Goal: Task Accomplishment & Management: Complete application form

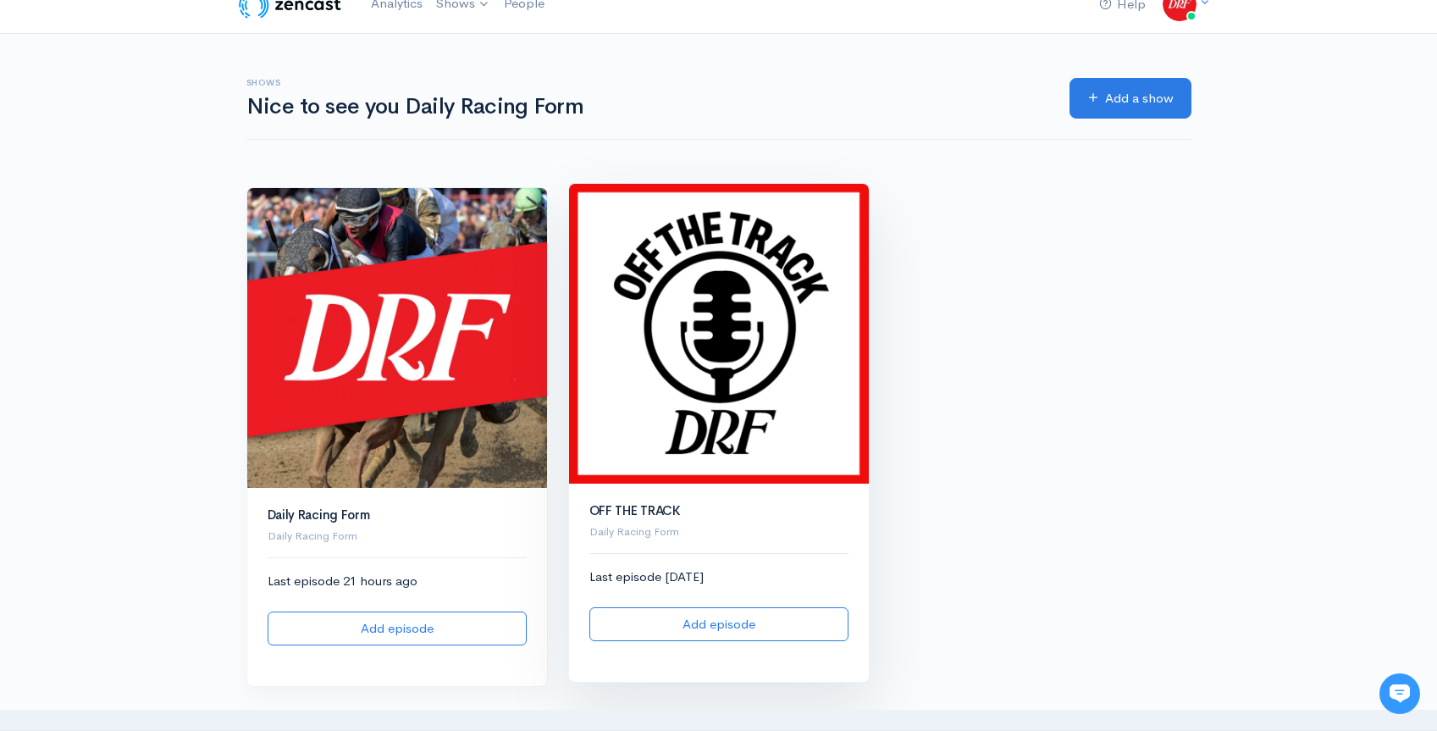
scroll to position [27, 0]
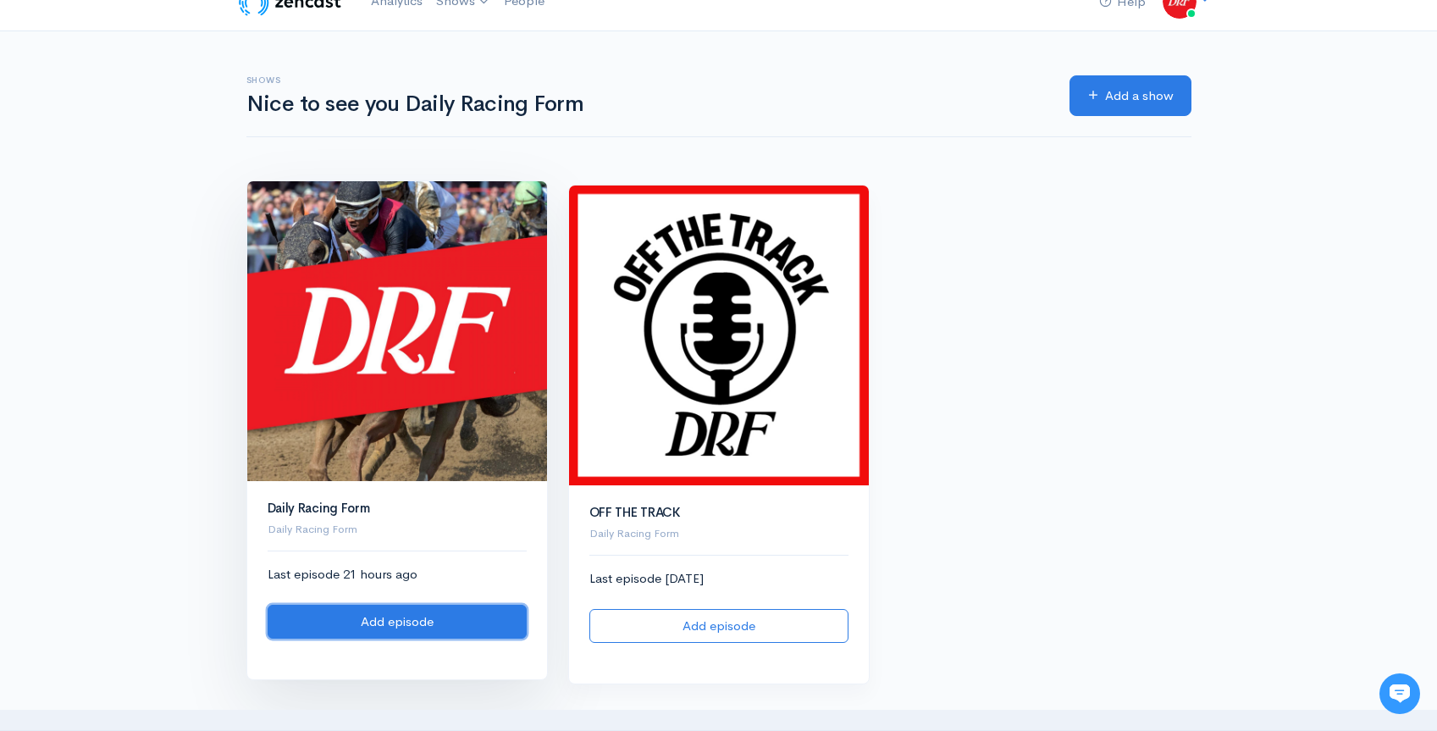
click at [478, 621] on link "Add episode" at bounding box center [397, 621] width 259 height 35
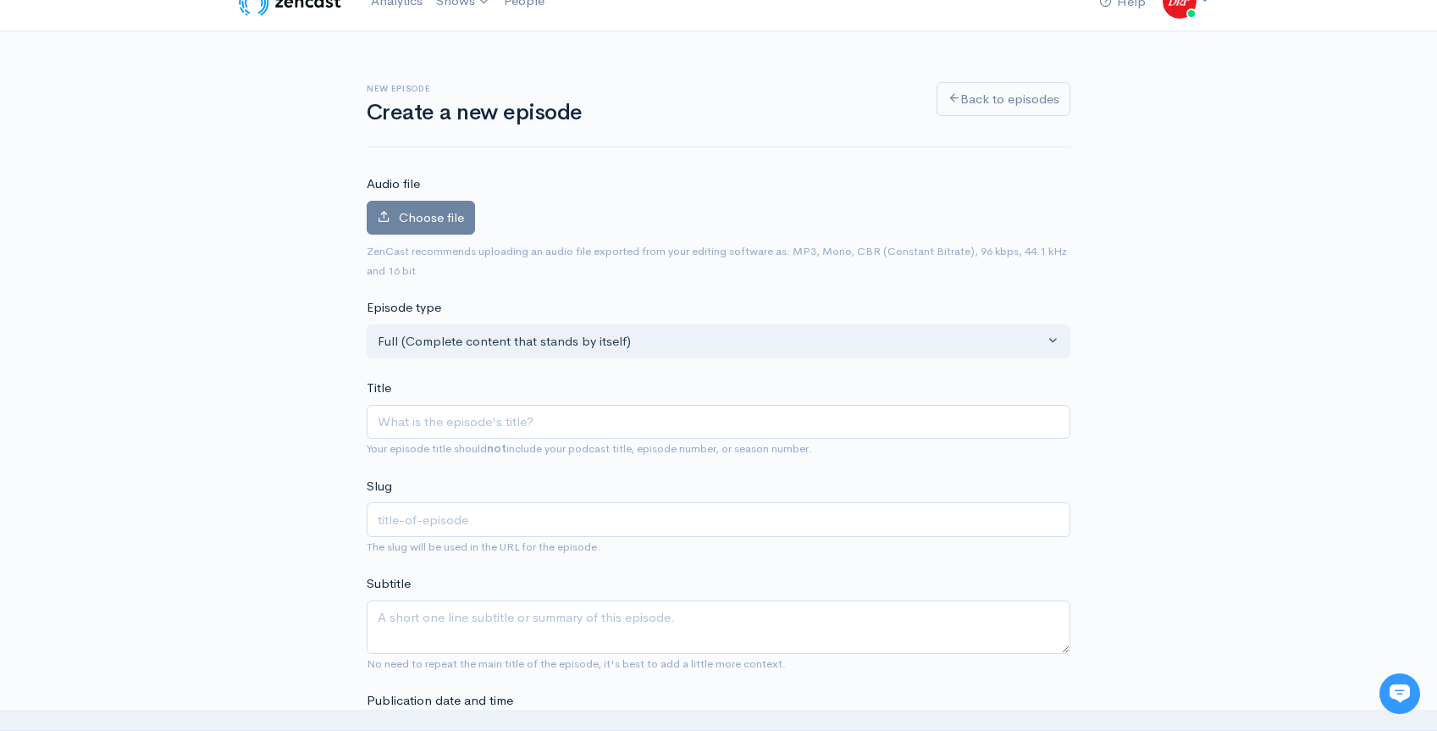
click at [441, 206] on label "Choose file" at bounding box center [421, 218] width 108 height 35
click at [0, 0] on input "Choose file" at bounding box center [0, 0] width 0 height 0
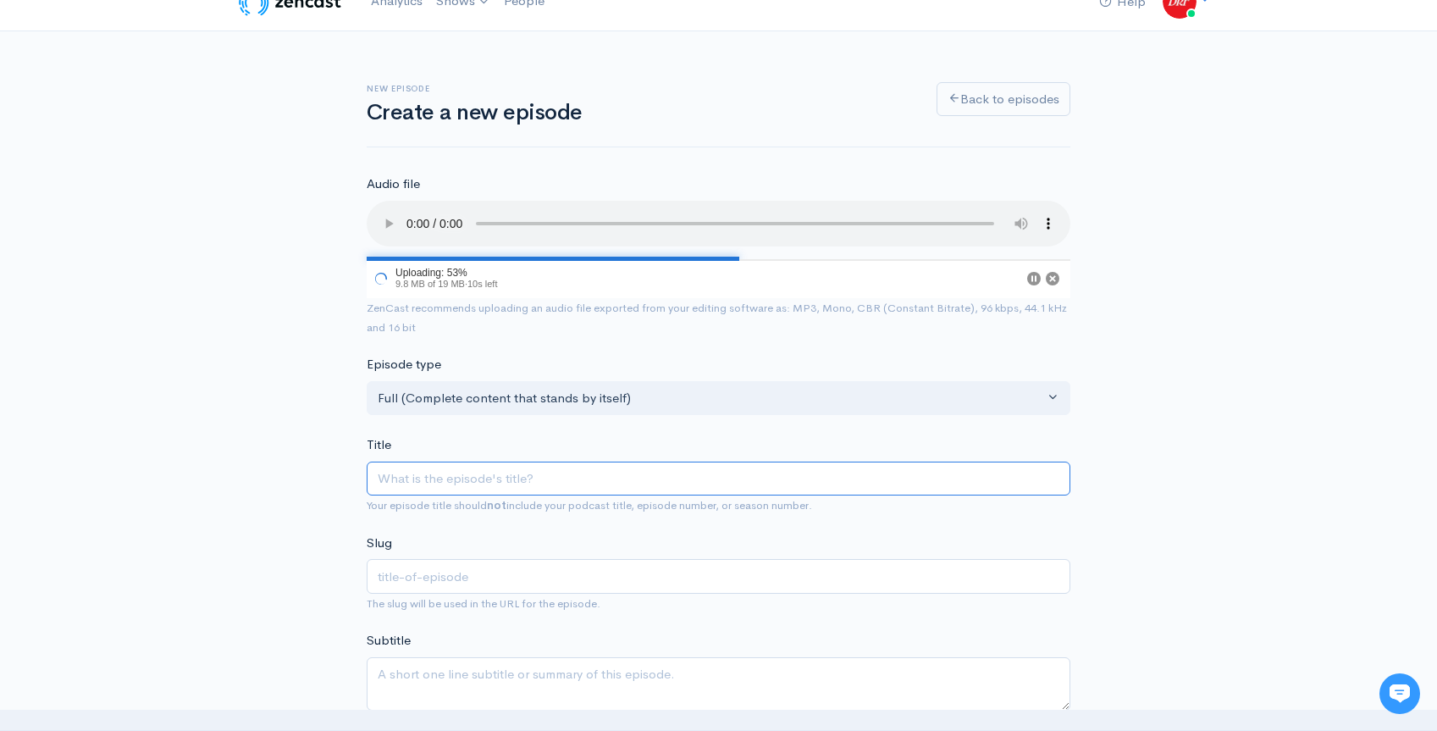
click at [469, 486] on input "Title" at bounding box center [719, 478] width 704 height 35
paste input "Grade 2 Sycamore Stakes @ Keeneland | DRF [DATE] ROTD | [DATE]"
type input "Grade 2 Sycamore Stakes @ Keeneland | DRF [DATE] ROTD | [DATE]"
type input "grade-2-sycamore-stakes-keeneland-drf-[DATE]-rotd-[DATE]"
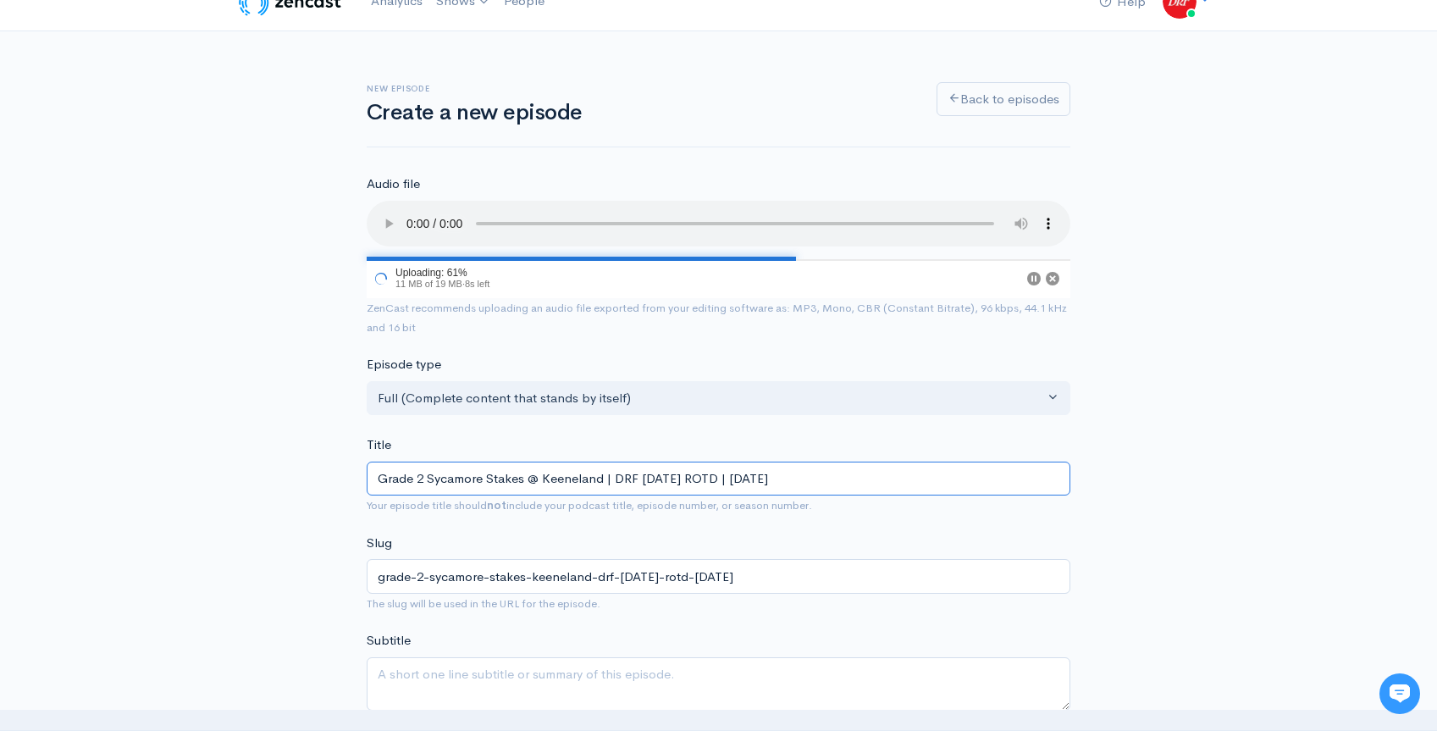
click at [710, 483] on input "Grade 2 Sycamore Stakes @ Keeneland | DRF [DATE] ROTD | [DATE]" at bounding box center [719, 478] width 704 height 35
type input "Grade 2 Sycamore Stakes @ Keeneland | DRF [DATE] ROTD L | [DATE]"
type input "grade-2-sycamore-stakes-keeneland-drf-[DATE]-rotd-l-[DATE]"
type input "Grade 2 Sycamore Stakes @ Keeneland | DRF [DATE] ROTD Li | [DATE]"
type input "grade-2-sycamore-stakes-keeneland-drf-[DATE]-rotd-li-[DATE]"
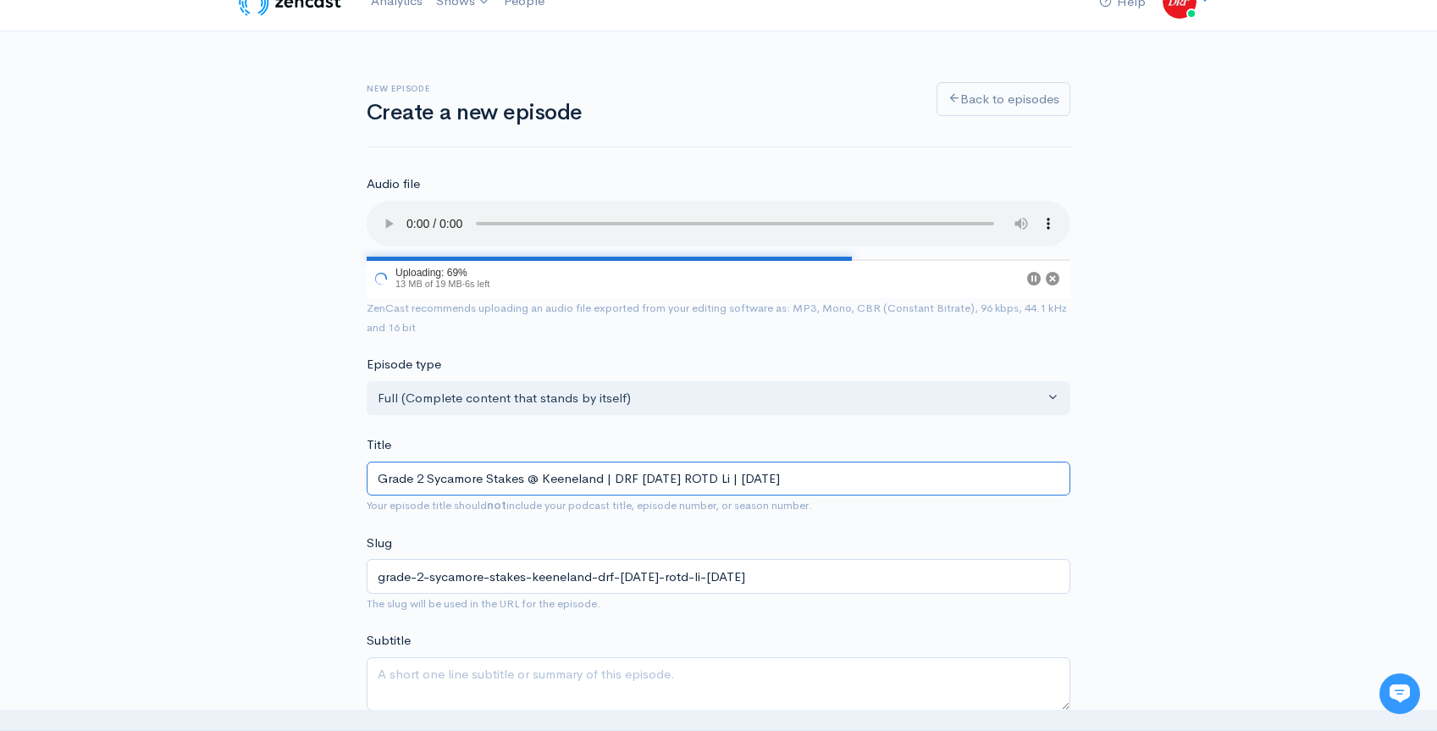
type input "Grade 2 Sycamore Stakes @ Keeneland | DRF [DATE] ROTD Lis | [DATE]"
type input "grade-2-sycamore-stakes-keeneland-drf-[DATE]-rotd-lis-[DATE]"
type input "Grade 2 Sycamore Stakes @ Keeneland | DRF [DATE] ROTD List | [DATE]"
type input "grade-2-sycamore-stakes-[GEOGRAPHIC_DATA]-drf-[DATE]-rotd-list-[DATE]"
type input "Grade 2 Sycamore Stakes @ Keeneland | DRF [DATE] ROTD Liste | [DATE]"
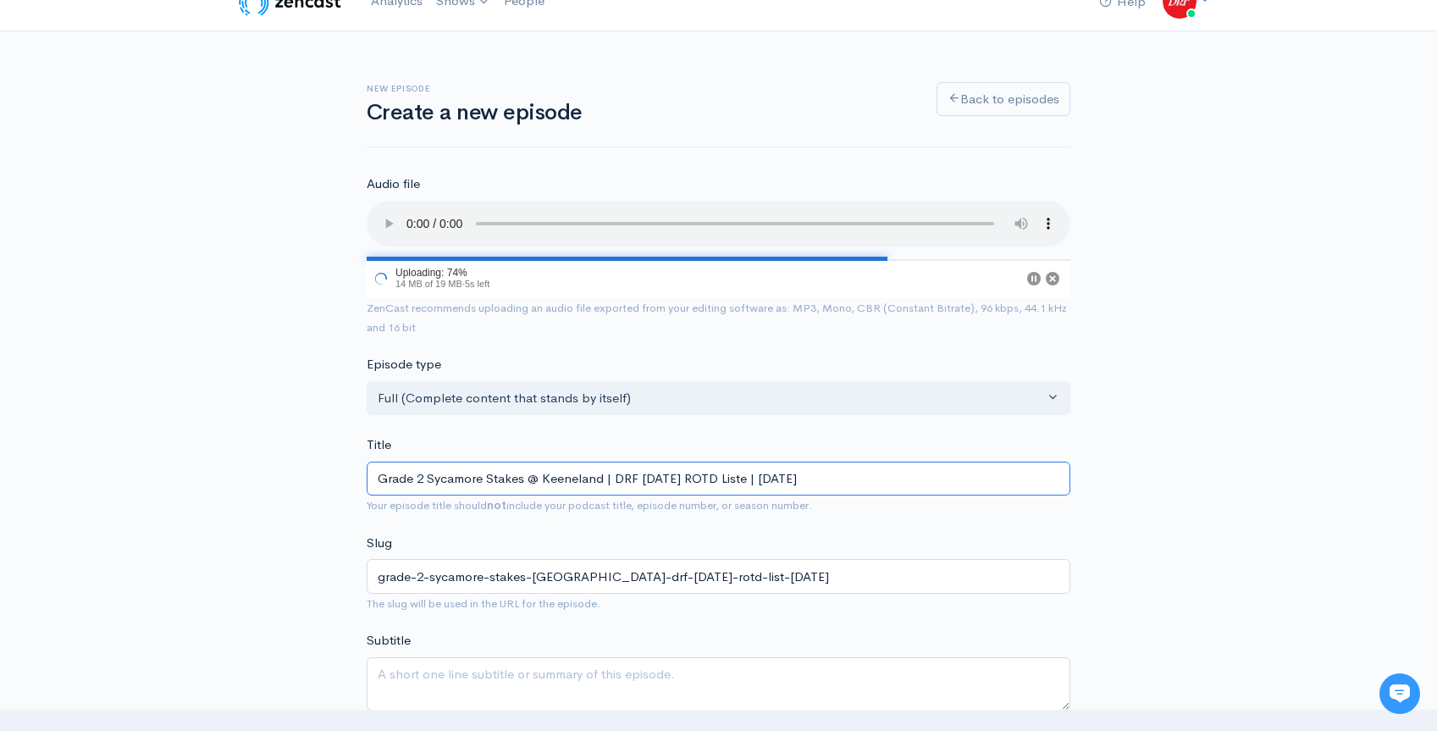
type input "grade-2-sycamore-stakes-keeneland-drf-[DATE]-rotd-liste-[DATE]"
type input "Grade 2 Sycamore Stakes @ Keeneland | DRF [DATE] ROTD Listen | [DATE]"
type input "grade-2-sycamore-stakes-keeneland-drf-[DATE]-rotd-listen-[DATE]"
type input "Grade 2 Sycamore Stakes @ Keeneland | DRF [DATE] ROTD Listeni | [DATE]"
type input "grade-2-sycamore-stakes-keeneland-drf-[DATE]-rotd-listeni-[DATE]"
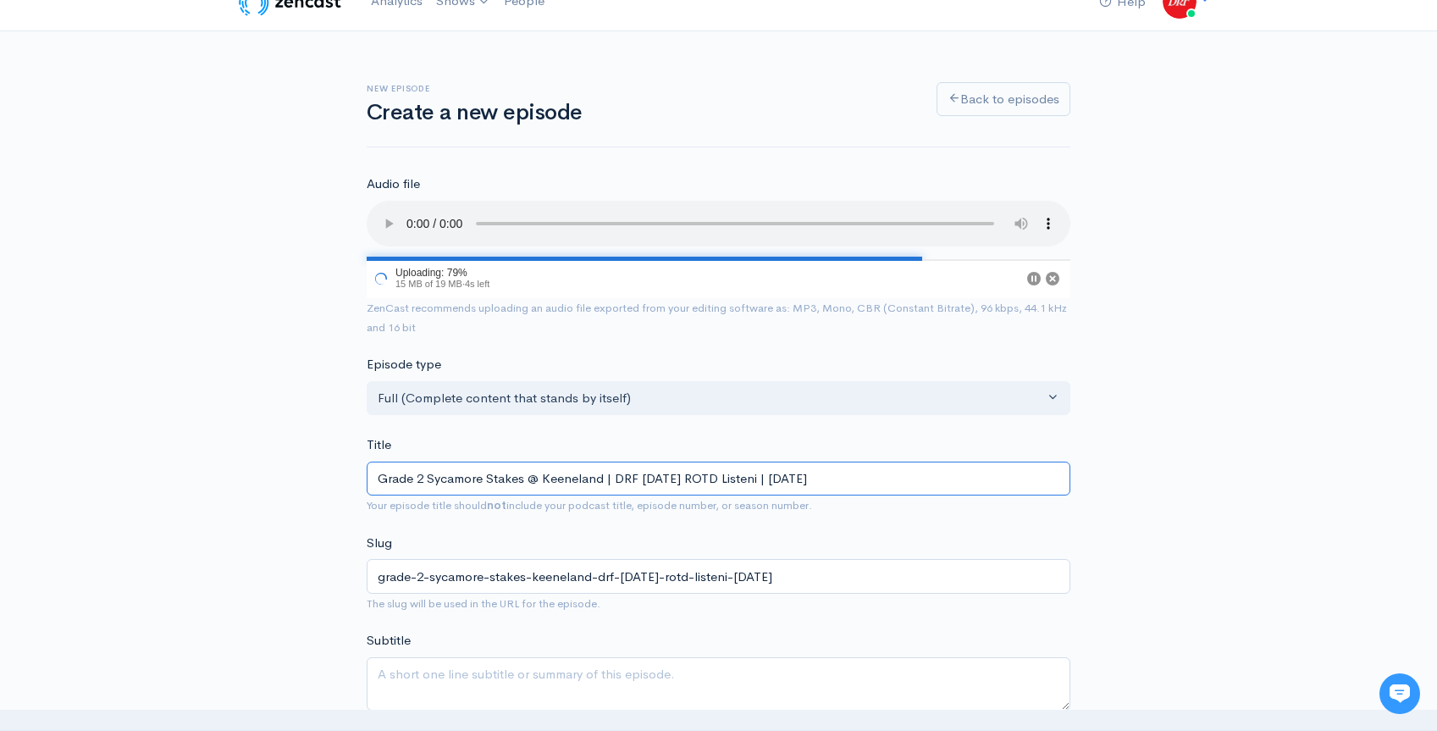
type input "Grade 2 Sycamore Stakes @ Keeneland | DRF [DATE] ROTD Listenin | [DATE]"
type input "grade-2-sycamore-stakes-keeneland-drf-[DATE]-rotd-listenin-[DATE]"
type input "Grade 2 Sycamore Stakes @ Keeneland | DRF [DATE] ROTD Listening | [DATE]"
type input "grade-2-sycamore-stakes-keeneland-drf-[DATE]-rotd-listening-[DATE]"
type input "Grade 2 Sycamore Stakes @ Keeneland | DRF [DATE] ROTD Listening E | [DATE]"
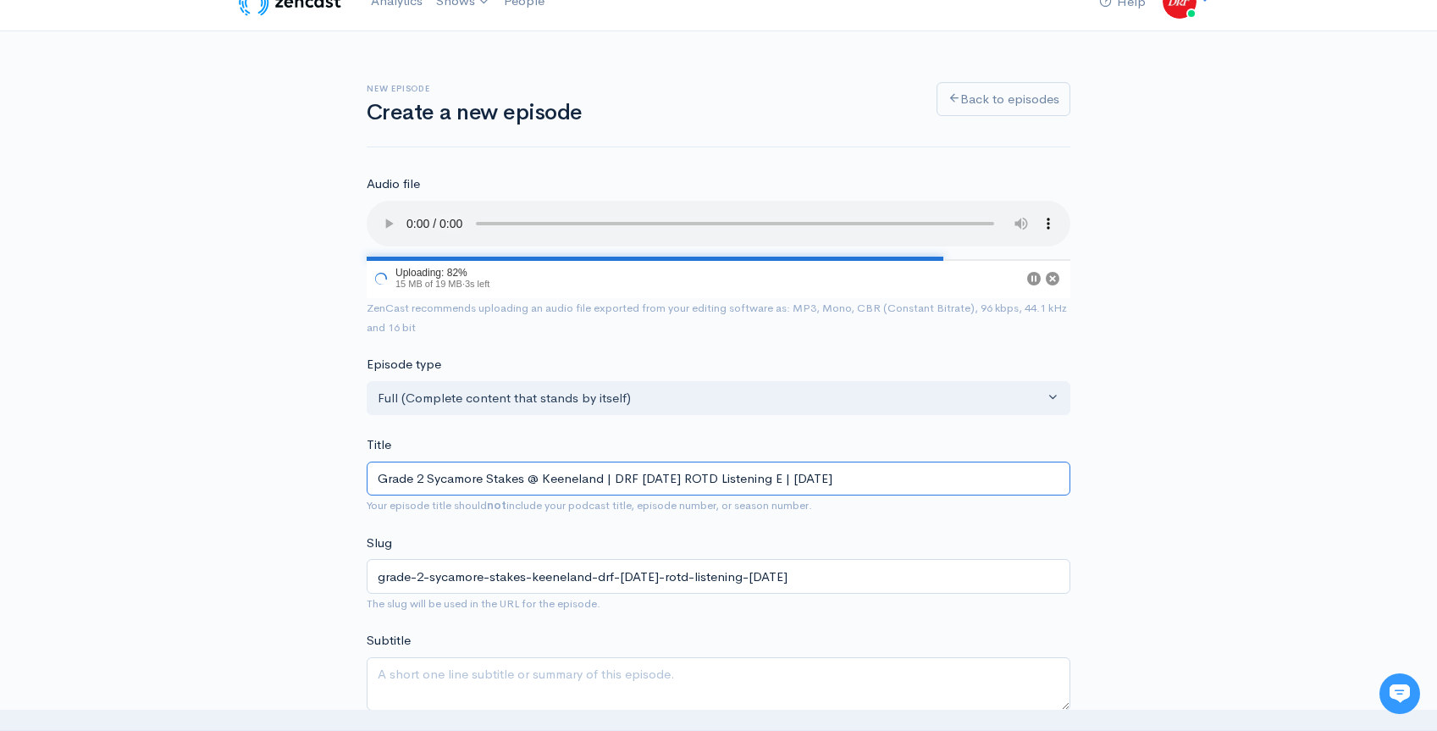
type input "grade-2-sycamore-stakes-keeneland-drf-[DATE]-rotd-listening-e-[DATE]"
type input "Grade 2 Sycamore Stakes @ Keeneland | DRF [DATE] ROTD Listening Ed | [DATE]"
type input "grade-2-sycamore-stakes-keeneland-drf-[DATE]-rotd-listening-ed-[DATE]"
type input "Grade 2 Sycamore Stakes @ Keeneland | DRF [DATE] ROTD Listening Edi | [DATE]"
type input "grade-2-sycamore-stakes-keeneland-drf-[DATE]-rotd-listening-edi-[DATE]"
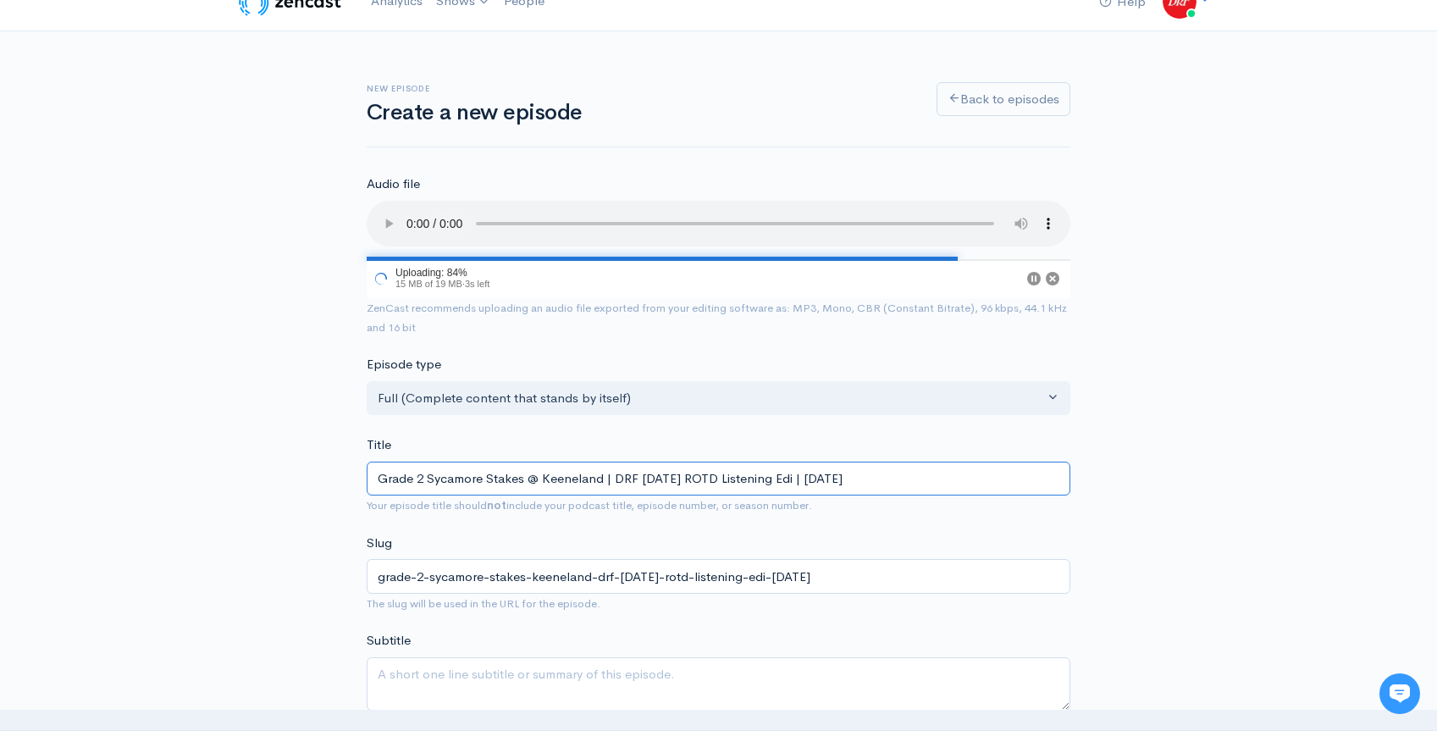
type input "Grade 2 Sycamore Stakes @ Keeneland | DRF [DATE] ROTD Listening Edit | [DATE]"
type input "grade-2-sycamore-stakes-keeneland-drf-[DATE]-rotd-listening-edit-[DATE]"
type input "Grade 2 Sycamore Stakes @ Keeneland | DRF [DATE] ROTD Listening Editi | [DATE]"
type input "grade-2-sycamore-stakes-keeneland-drf-[DATE]-rotd-listening-editi-[DATE]"
type input "Grade 2 Sycamore Stakes @ Keeneland | DRF [DATE] ROTD Listening Editio | [DATE]"
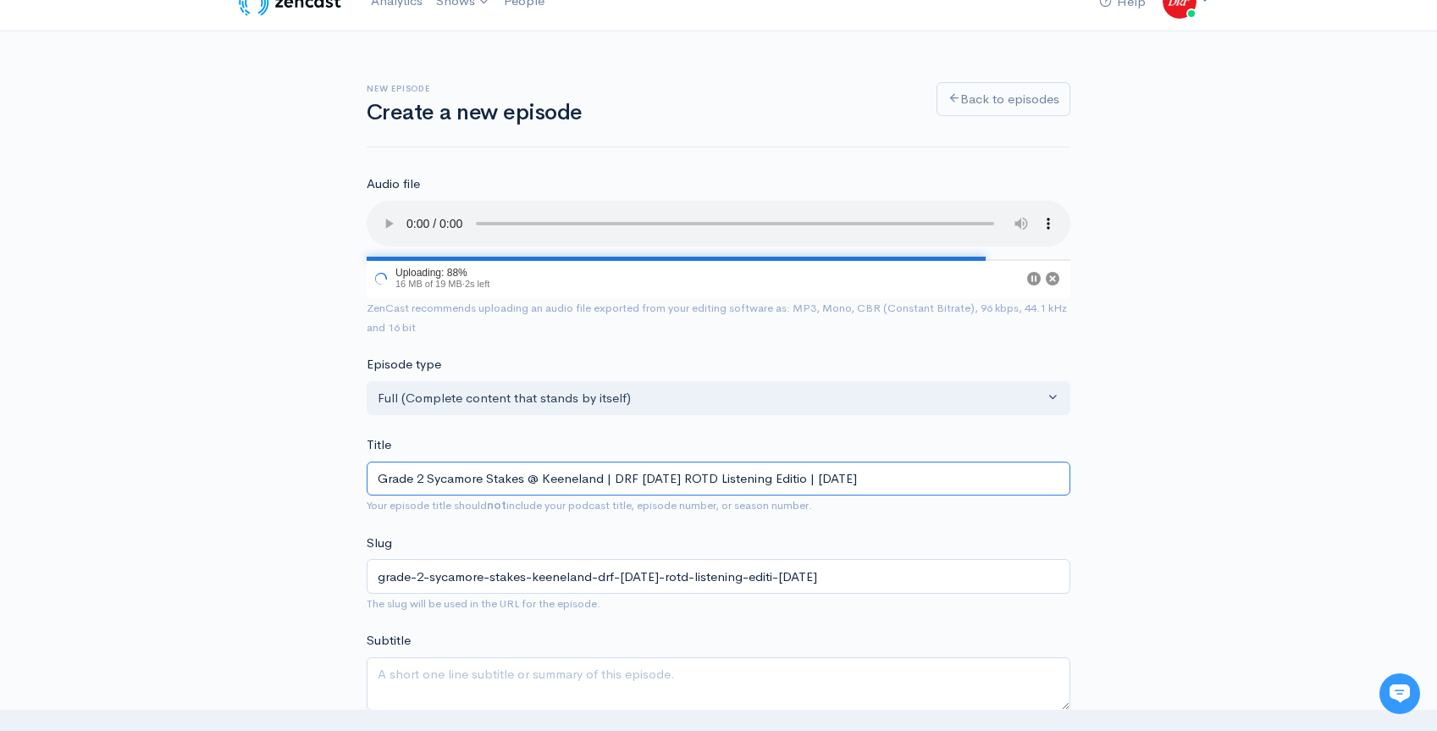
type input "grade-2-sycamore-stakes-keeneland-drf-[DATE]-rotd-listening-editio-[DATE]"
type input "Grade 2 Sycamore Stakes @ Keeneland | DRF [DATE] ROTD Listening Edition | [DATE]"
type input "grade-2-sycamore-stakes-keeneland-drf-[DATE]-rotd-listening-edition-[DATE]"
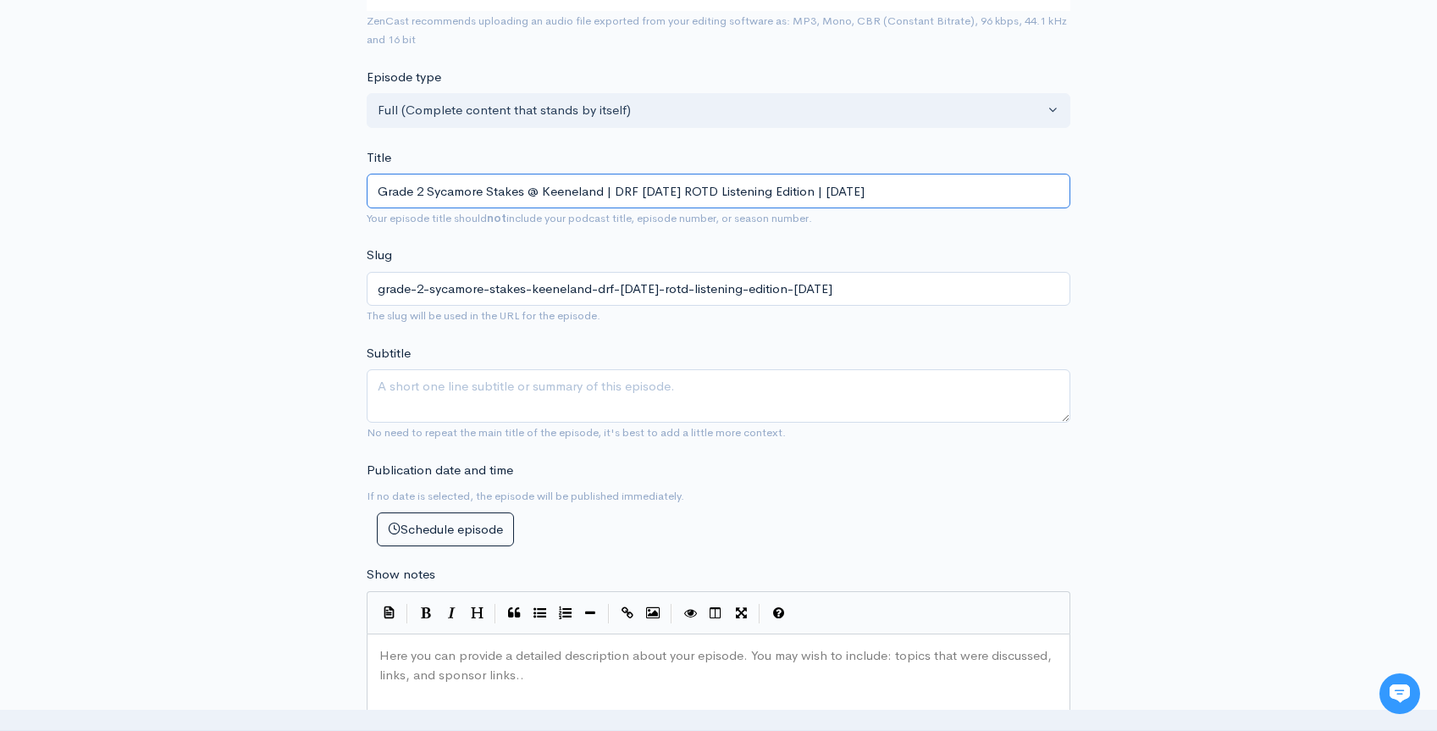
scroll to position [405, 0]
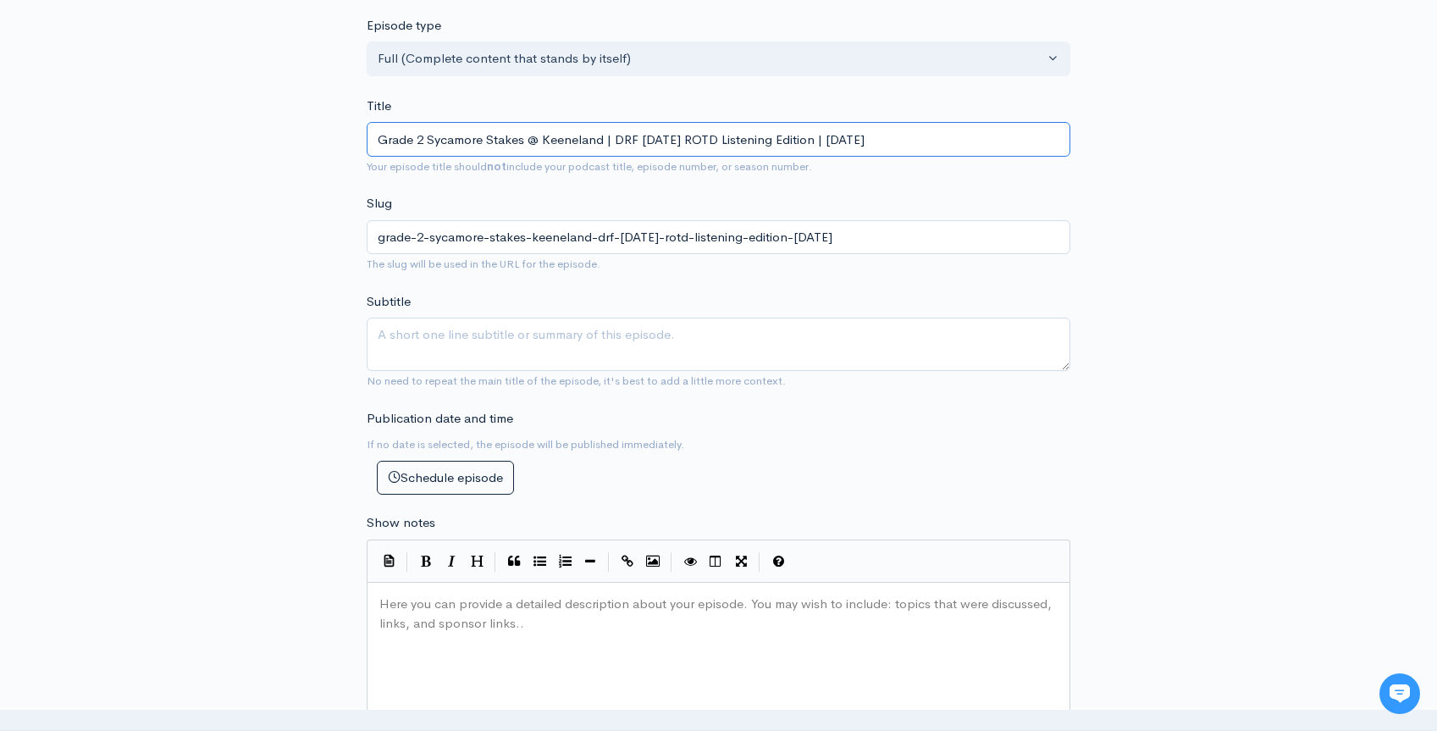
type input "Grade 2 Sycamore Stakes @ Keeneland | DRF [DATE] ROTD Listening Edition | [DATE]"
click at [466, 610] on pre "​" at bounding box center [725, 603] width 698 height 19
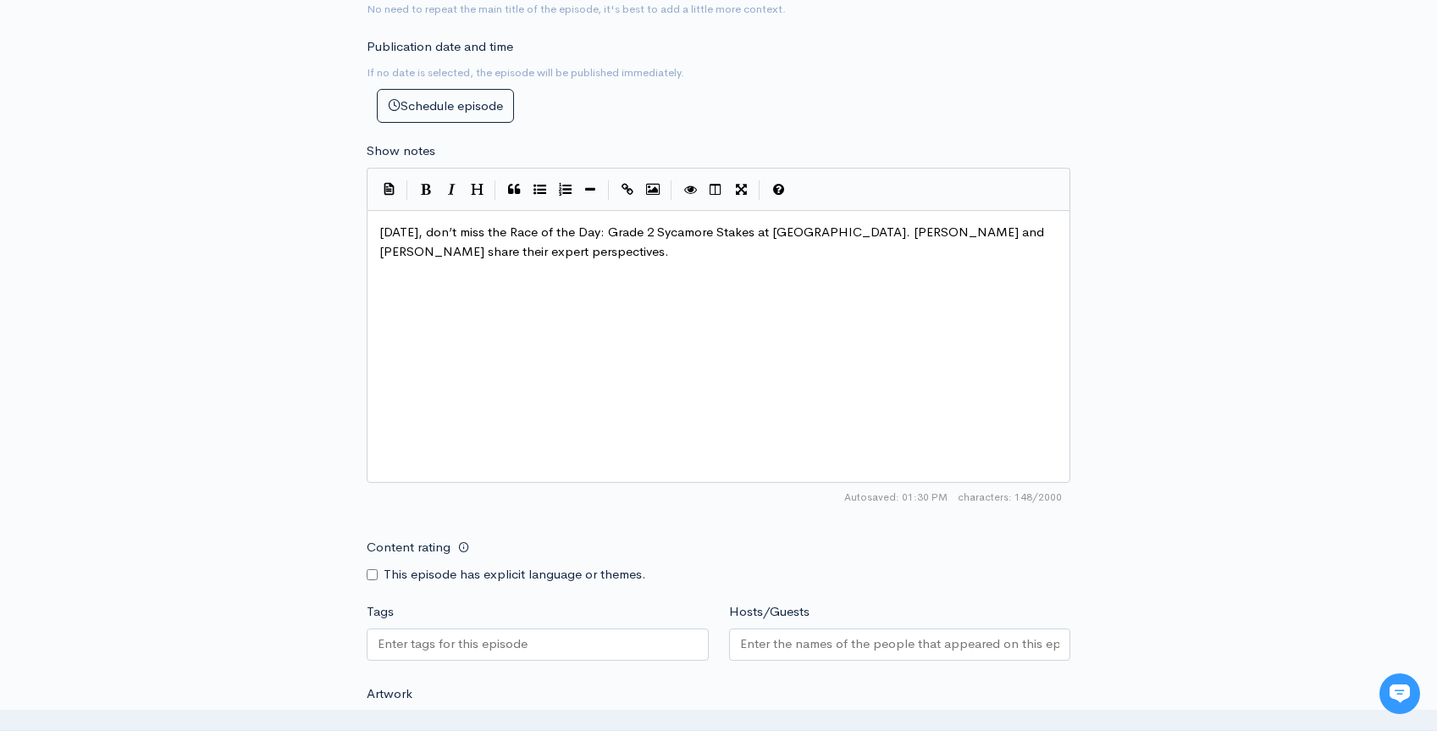
scroll to position [894, 0]
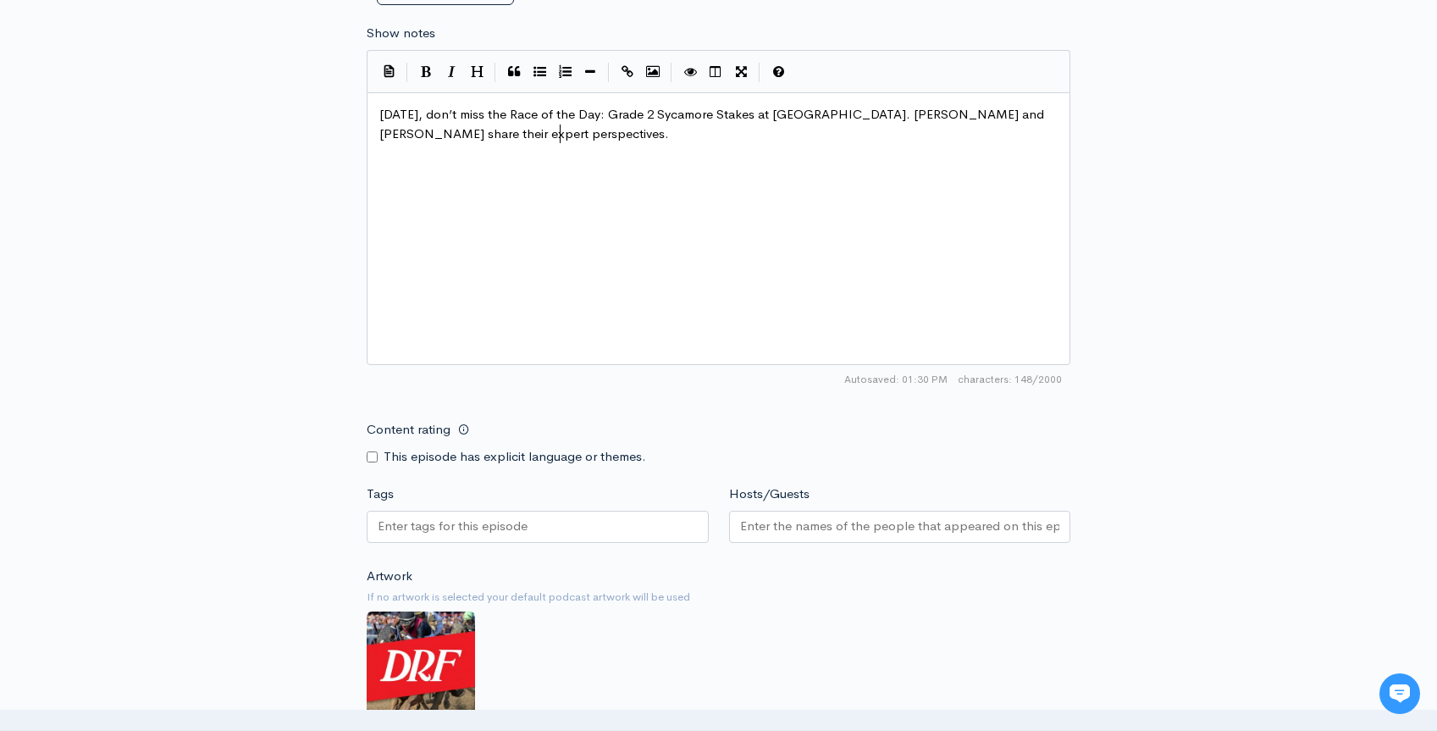
click at [528, 522] on input "Tags" at bounding box center [454, 525] width 152 height 19
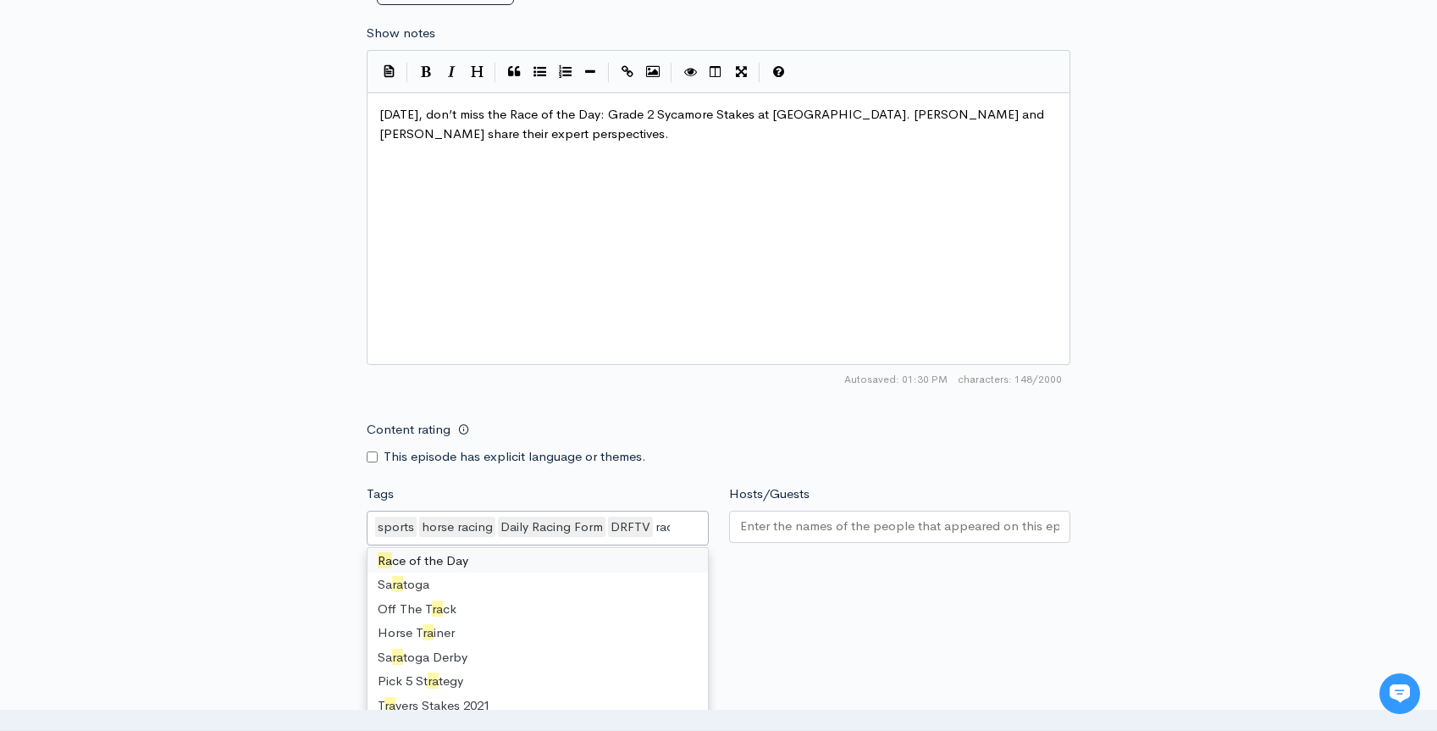
scroll to position [0, 0]
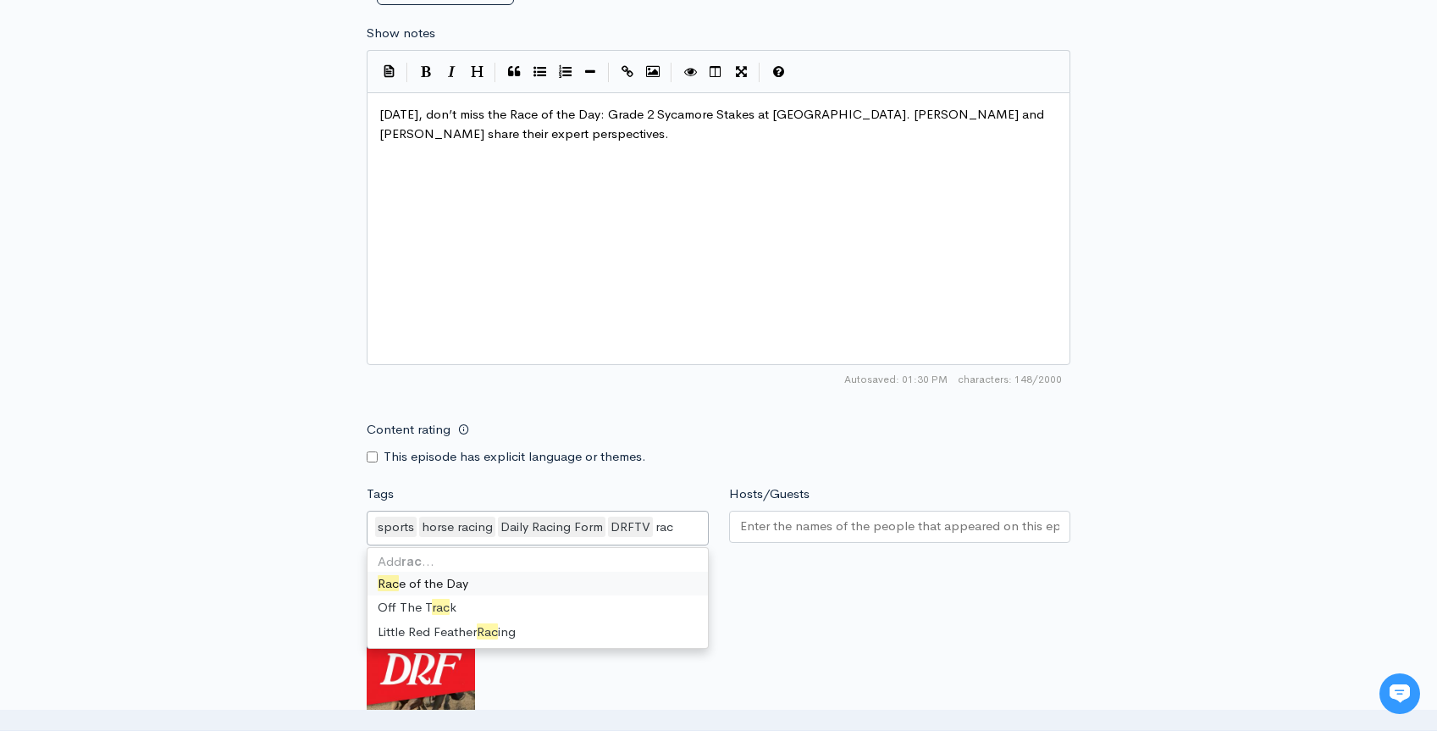
type input "race"
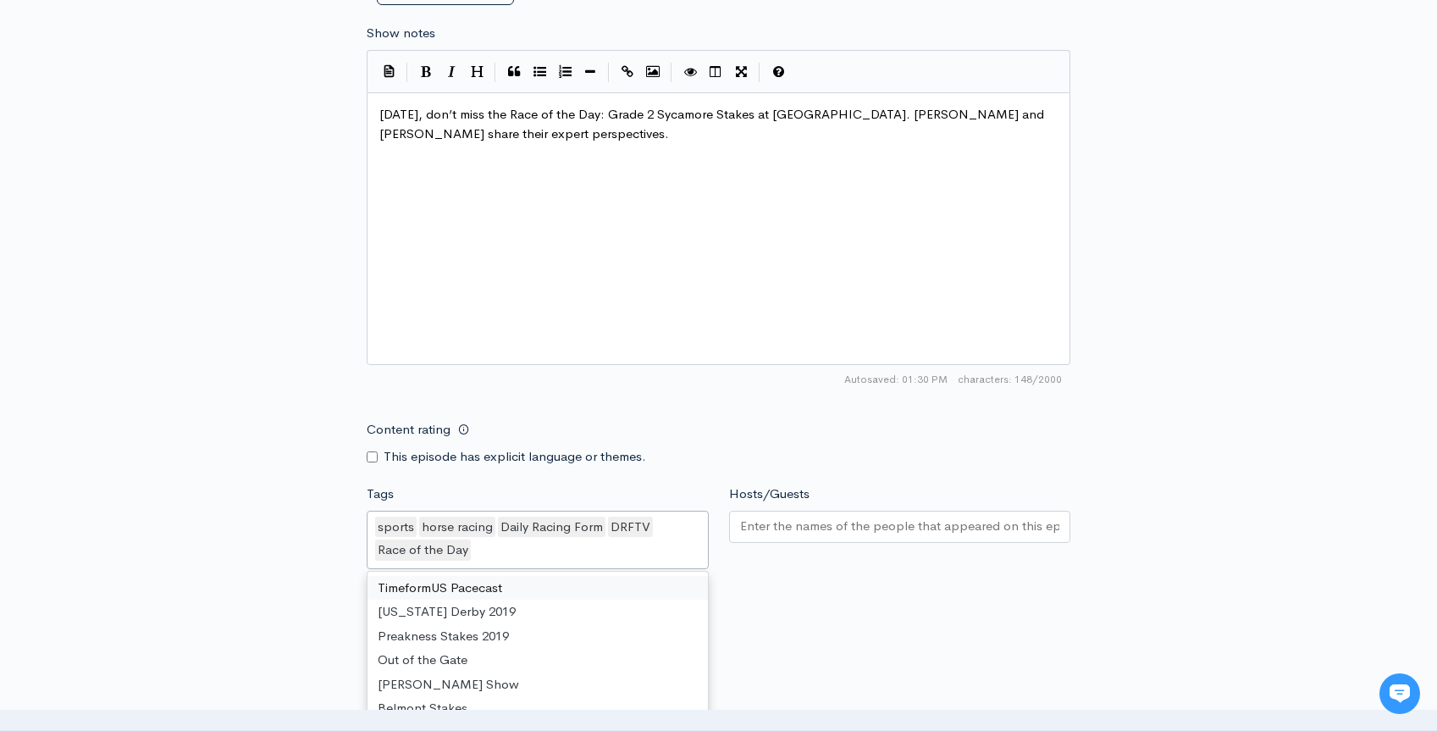
click at [765, 522] on input "Hosts/Guests" at bounding box center [900, 525] width 320 height 19
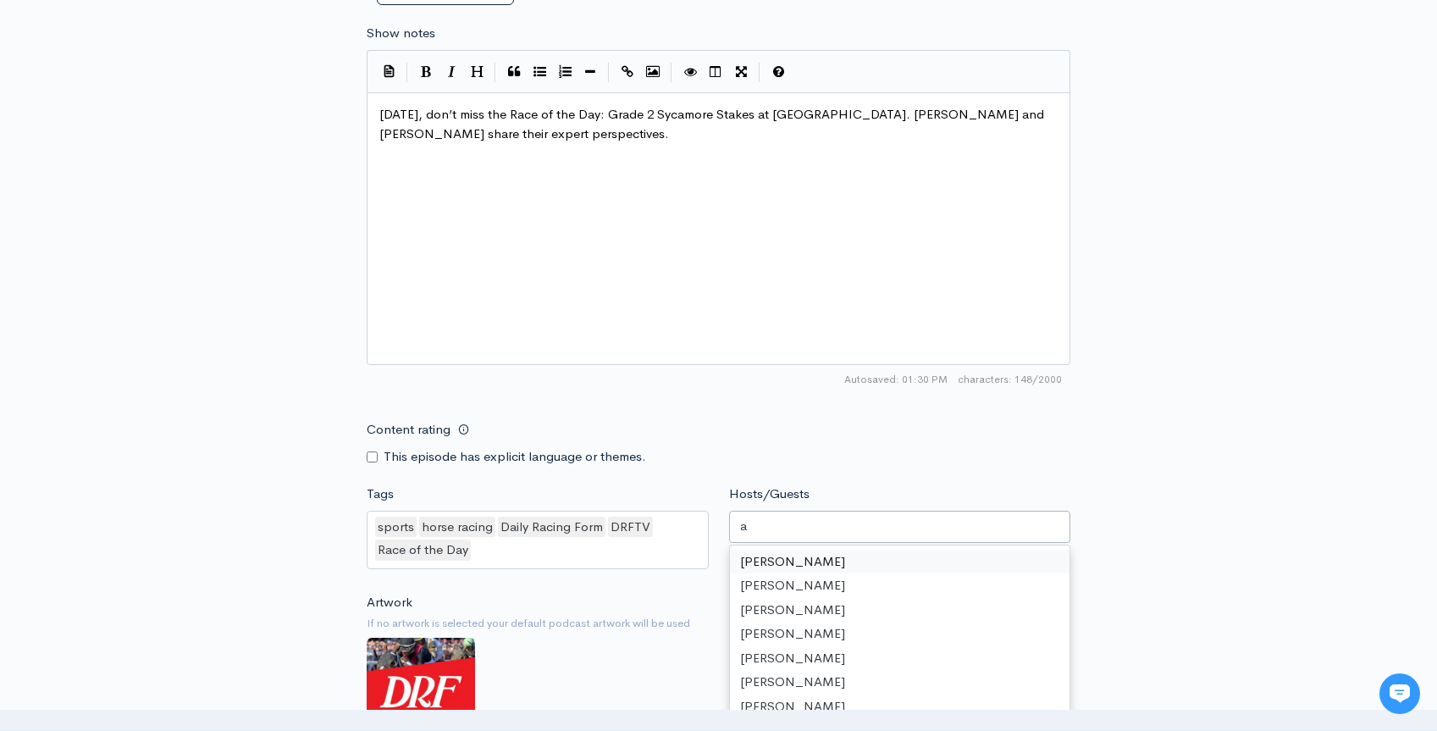
scroll to position [682, 0]
type input "as"
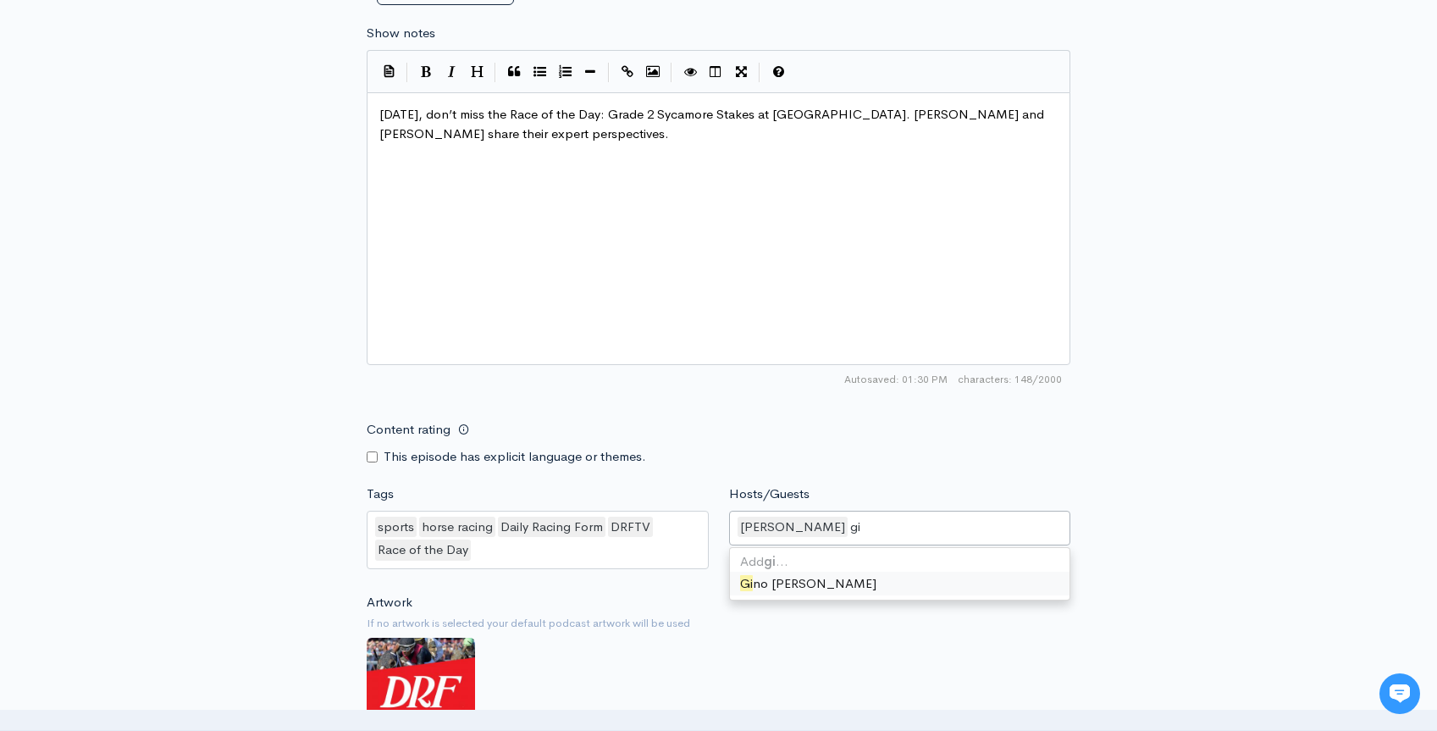
scroll to position [0, 0]
type input "gin"
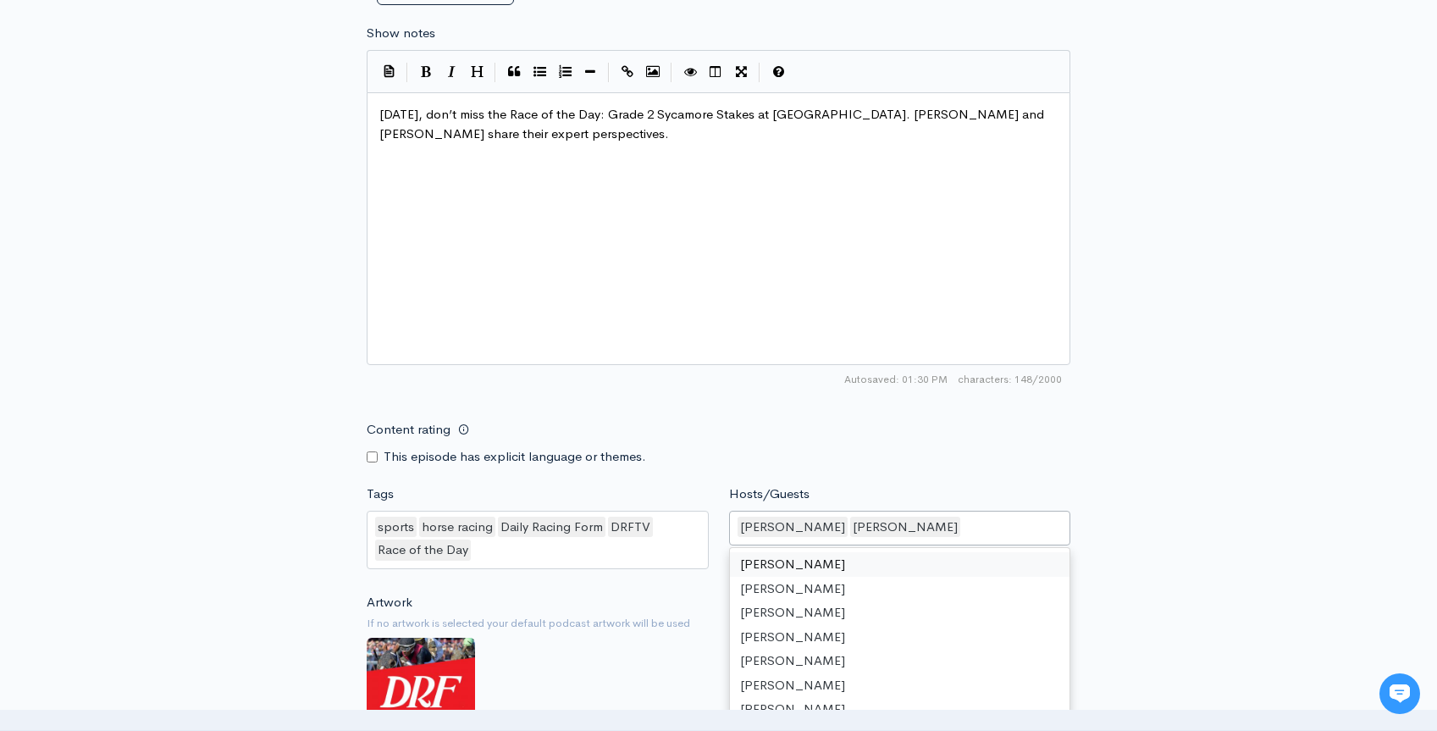
click at [1200, 487] on div "New episode Create a new episode Back to episodes Audio file Choose file Grade …" at bounding box center [718, 61] width 1437 height 1794
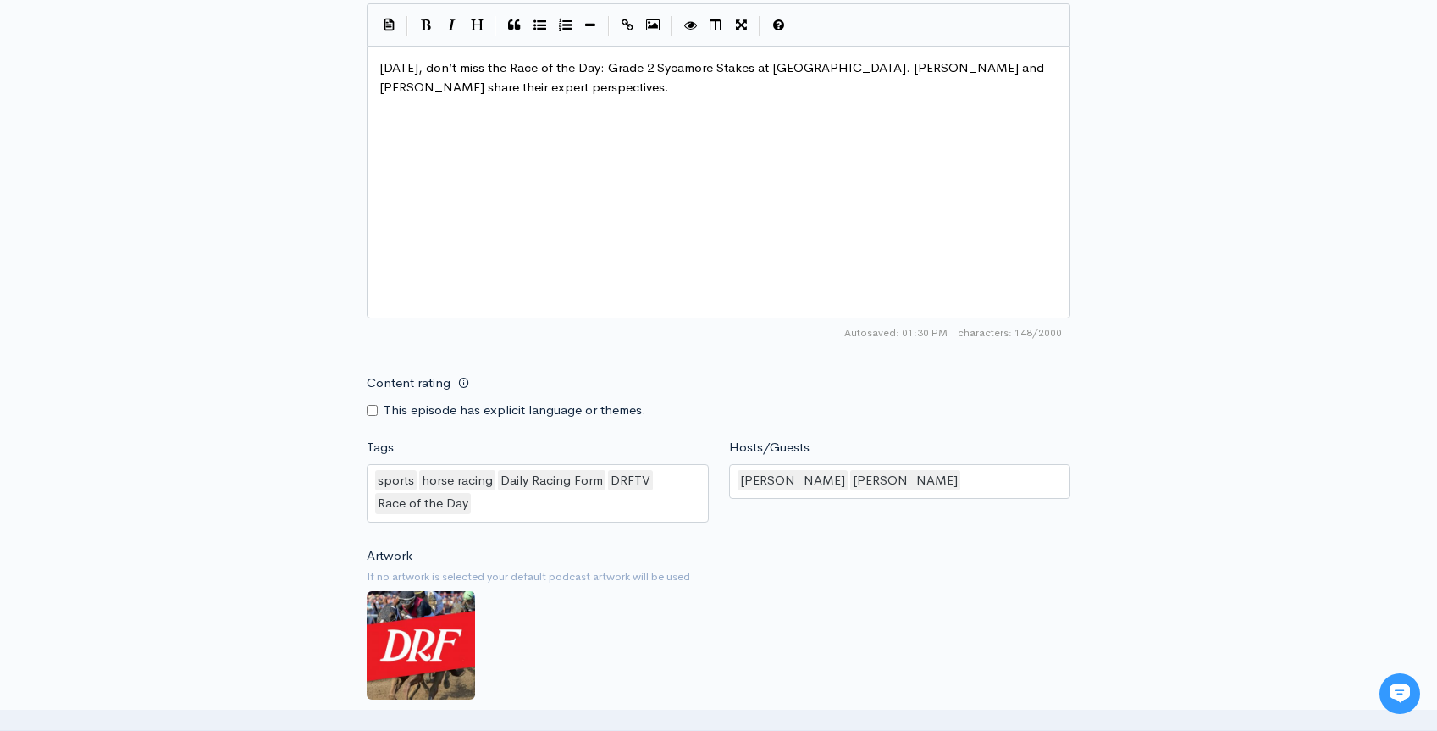
scroll to position [1072, 0]
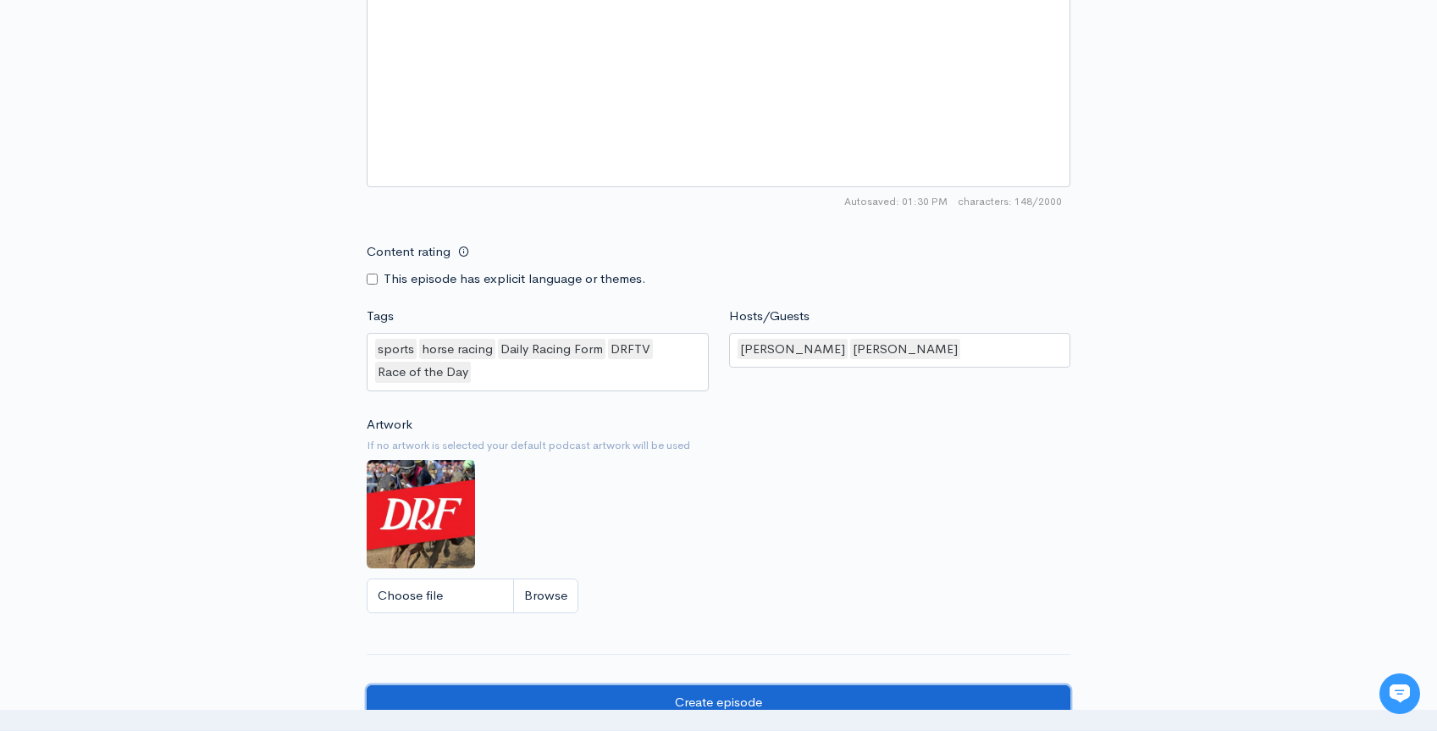
click at [693, 699] on input "Create episode" at bounding box center [719, 702] width 704 height 35
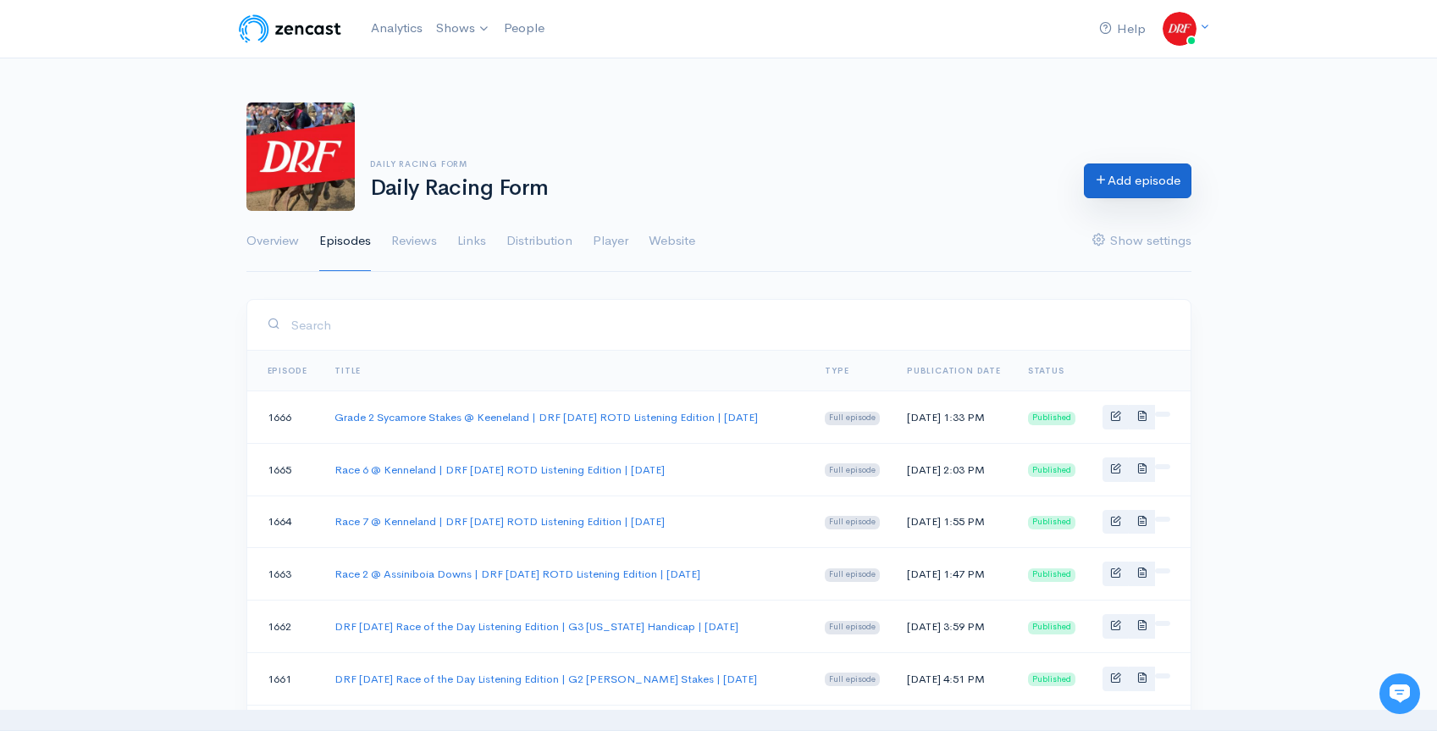
click at [1142, 183] on link "Add episode" at bounding box center [1138, 180] width 108 height 35
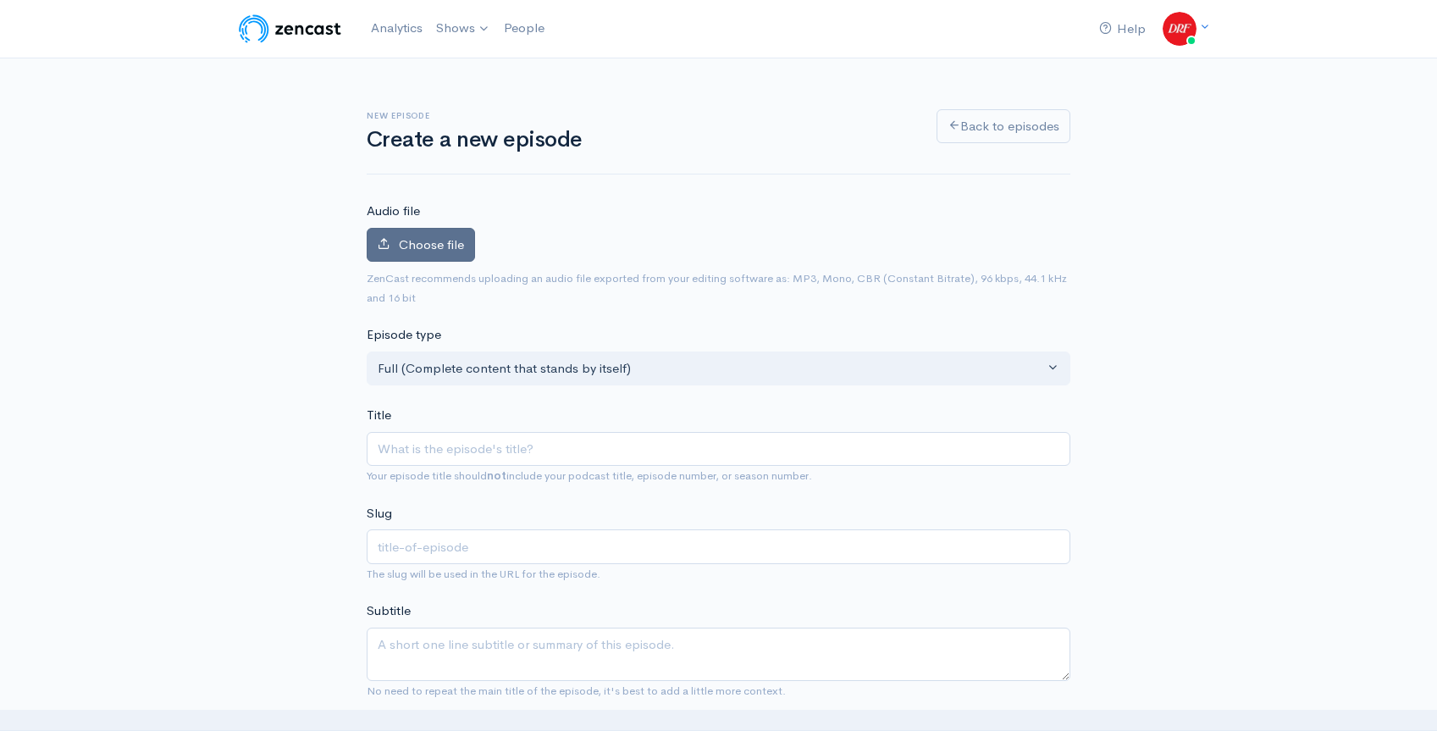
click at [439, 244] on span "Choose file" at bounding box center [431, 244] width 65 height 16
click at [0, 0] on input "Choose file" at bounding box center [0, 0] width 0 height 0
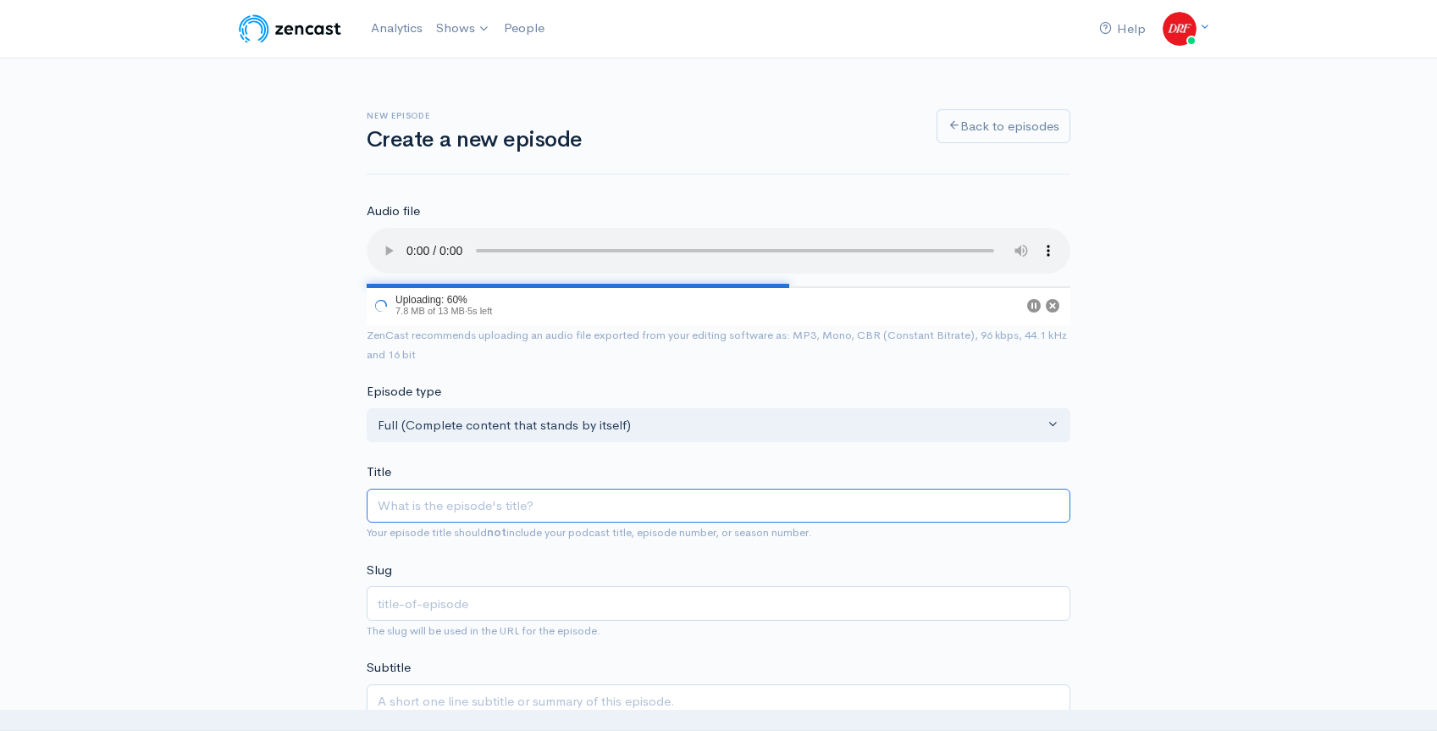
click at [490, 496] on input "Title" at bounding box center [719, 505] width 704 height 35
paste input "Grade 2 Franklin Stakes | DRF Sunday ROTD | October 12, 2025"
type input "Grade 2 Franklin Stakes | DRF Sunday ROTD | October 12, 2025"
type input "grade-2-franklin-stakes-drf-sunday-rotd-october-12-2025"
click at [626, 508] on input "Grade 2 Franklin Stakes | DRF Sunday ROTD | October 12, 2025" at bounding box center [719, 505] width 704 height 35
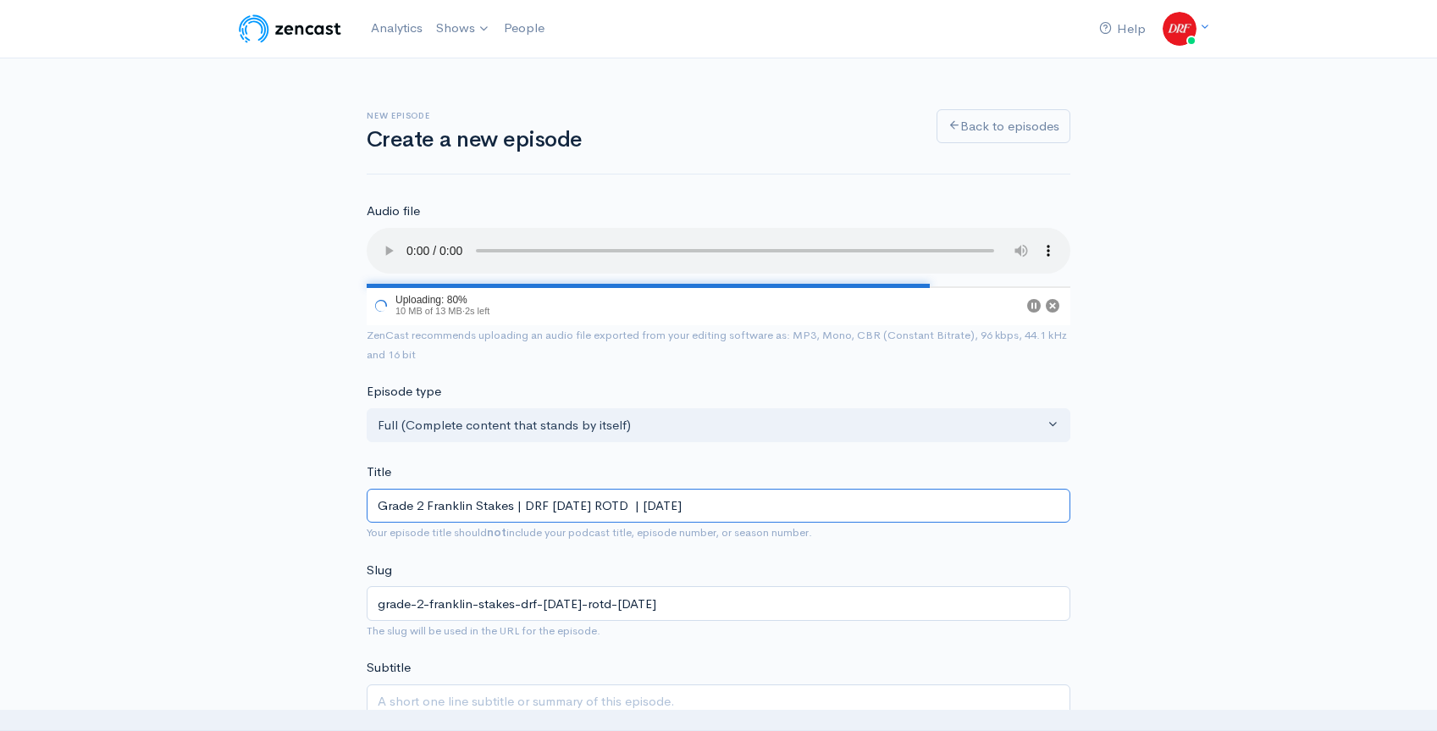
type input "Grade 2 Franklin Stakes | DRF Sunday ROTD L | October 12, 2025"
type input "grade-2-franklin-stakes-drf-sunday-rotd-l-october-12-2025"
type input "Grade 2 Franklin Stakes | DRF Sunday ROTD Li | October 12, 2025"
type input "grade-2-franklin-stakes-drf-sunday-rotd-li-october-12-2025"
type input "Grade 2 Franklin Stakes | DRF Sunday ROTD Lis | October 12, 2025"
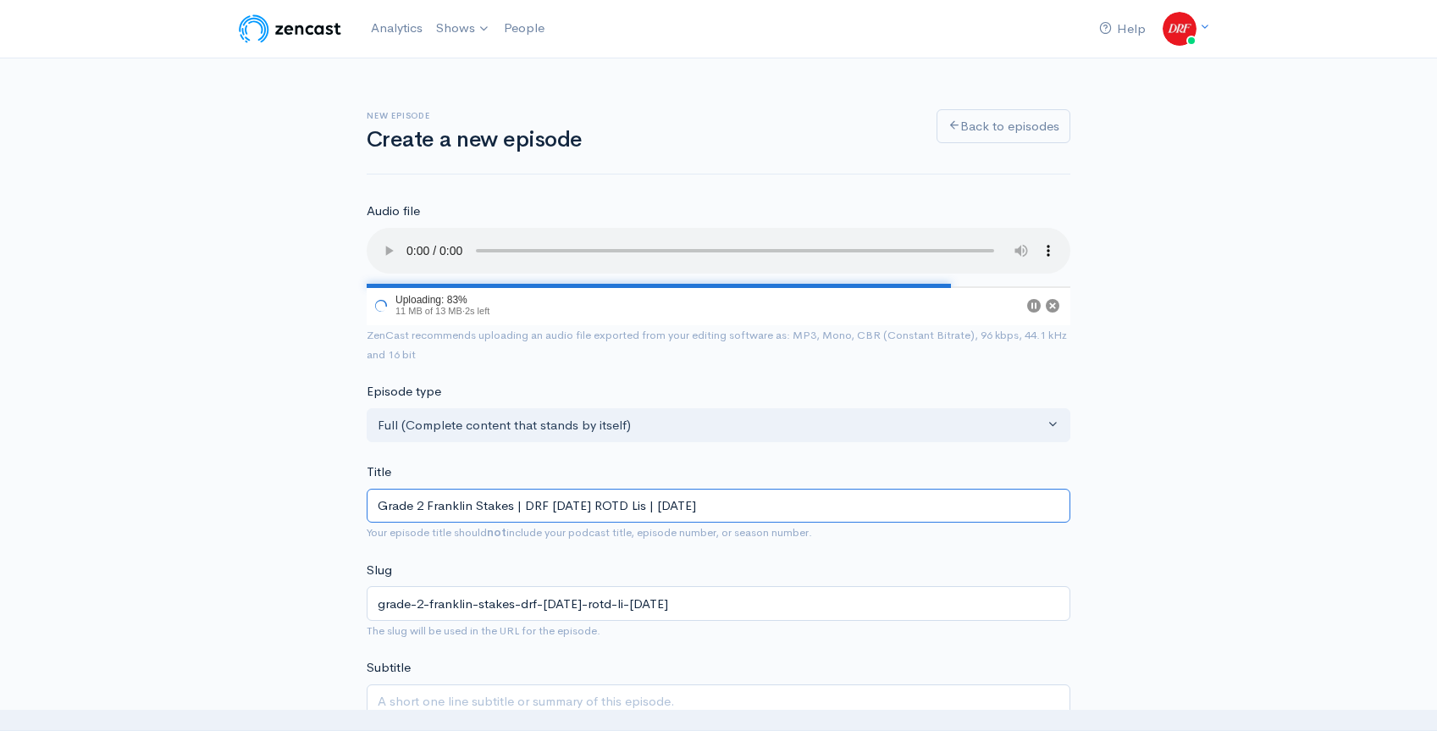
type input "grade-2-franklin-stakes-drf-sunday-rotd-lis-october-12-2025"
type input "Grade 2 Franklin Stakes | DRF Sunday ROTD List | October 12, 2025"
type input "grade-2-franklin-stakes-drf-sunday-rotd-list-october-12-2025"
type input "Grade 2 Franklin Stakes | DRF Sunday ROTD Liste | October 12, 2025"
type input "grade-2-franklin-stakes-drf-sunday-rotd-liste-october-12-2025"
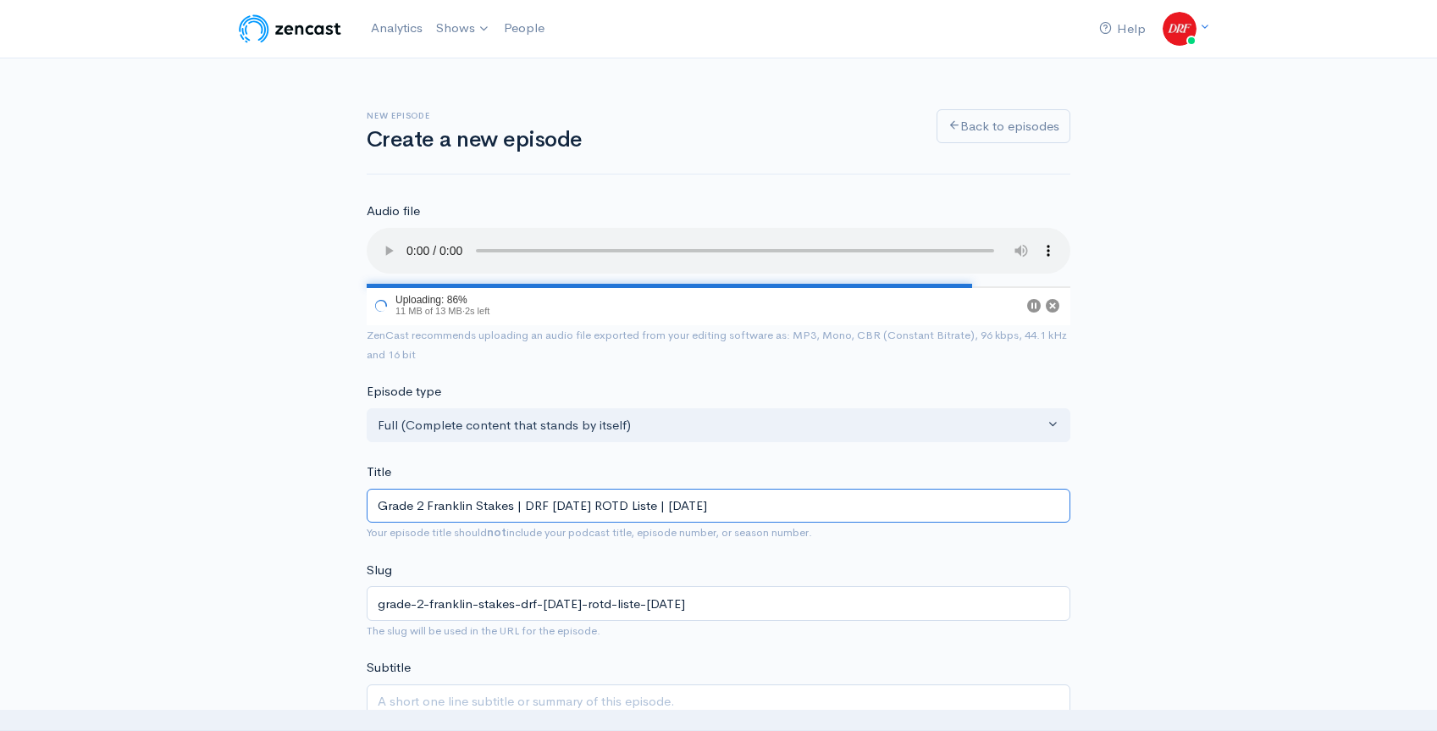
type input "Grade 2 Franklin Stakes | DRF Sunday ROTD Listen | October 12, 2025"
type input "grade-2-franklin-stakes-drf-sunday-rotd-listen-october-12-2025"
type input "Grade 2 Franklin Stakes | DRF Sunday ROTD Listeni | October 12, 2025"
type input "grade-2-franklin-stakes-drf-sunday-rotd-listeni-october-12-2025"
type input "Grade 2 Franklin Stakes | DRF Sunday ROTD Listenin | October 12, 2025"
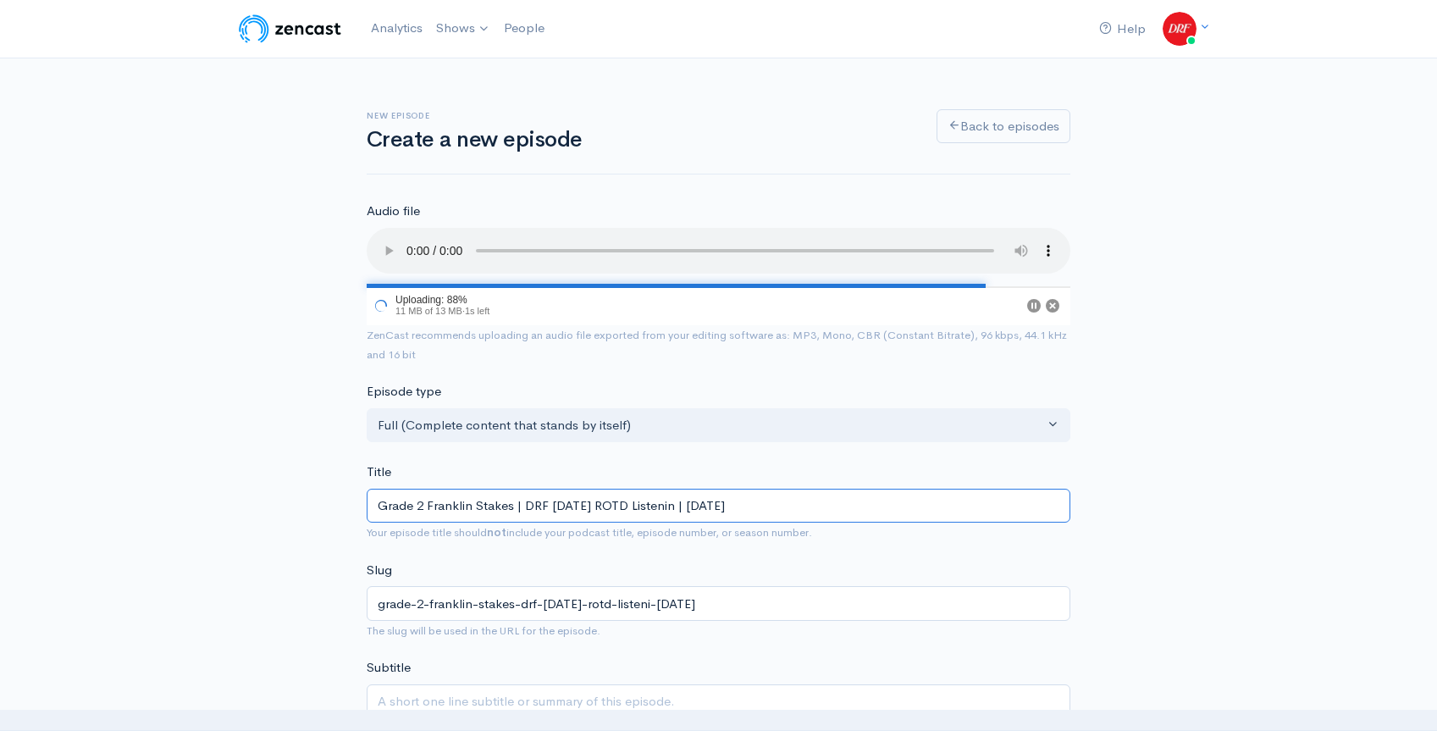
type input "grade-2-franklin-stakes-drf-sunday-rotd-listenin-october-12-2025"
type input "Grade 2 Franklin Stakes | DRF Sunday ROTD Listening | October 12, 2025"
type input "grade-2-franklin-stakes-drf-sunday-rotd-listening-october-12-2025"
type input "Grade 2 Franklin Stakes | DRF Sunday ROTD Listening E | October 12, 2025"
type input "grade-2-franklin-stakes-drf-sunday-rotd-listening-e-october-12-2025"
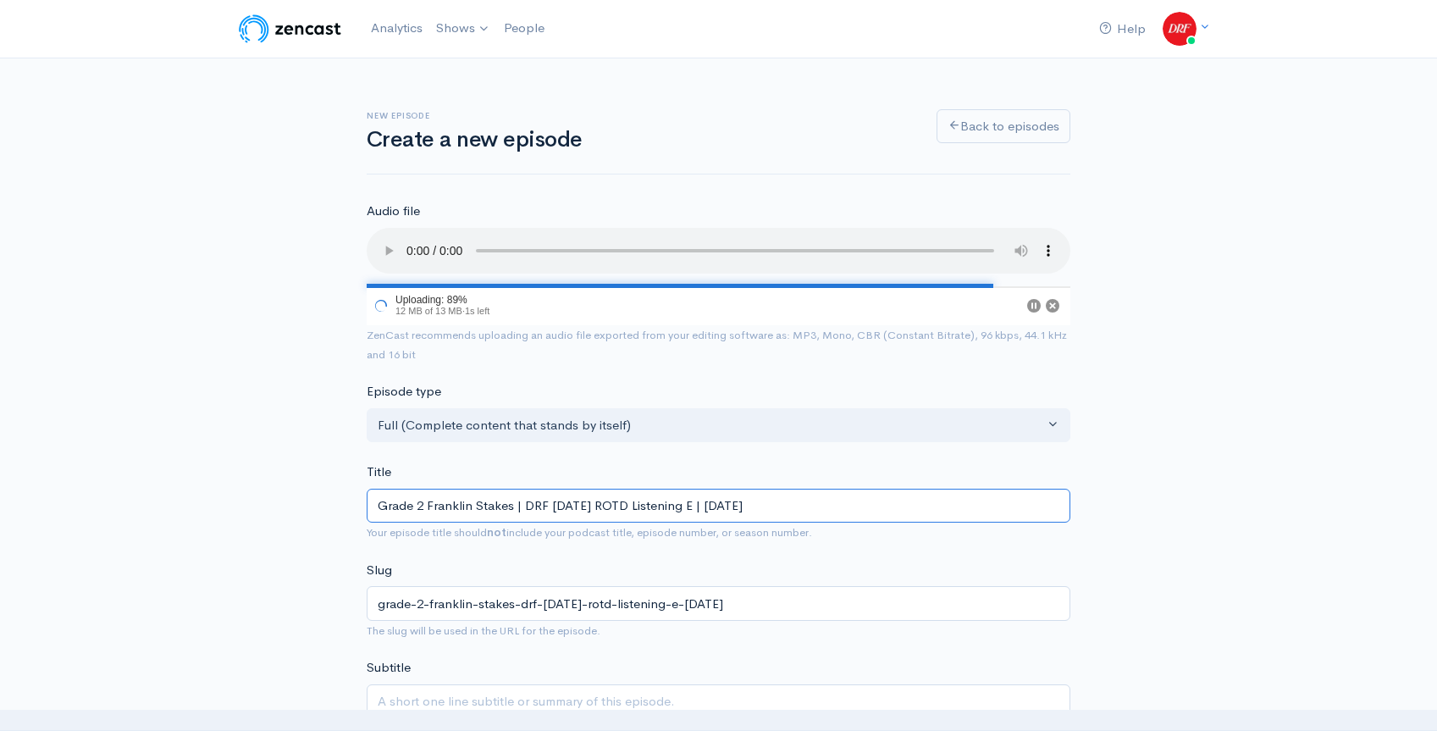
type input "Grade 2 Franklin Stakes | DRF Sunday ROTD Listening Ed | October 12, 2025"
type input "grade-2-franklin-stakes-drf-sunday-rotd-listening-ed-october-12-2025"
type input "Grade 2 Franklin Stakes | DRF Sunday ROTD Listening Edi | October 12, 2025"
type input "grade-2-franklin-stakes-drf-sunday-rotd-listening-edi-october-12-2025"
type input "Grade 2 Franklin Stakes | DRF Sunday ROTD Listening Edit | October 12, 2025"
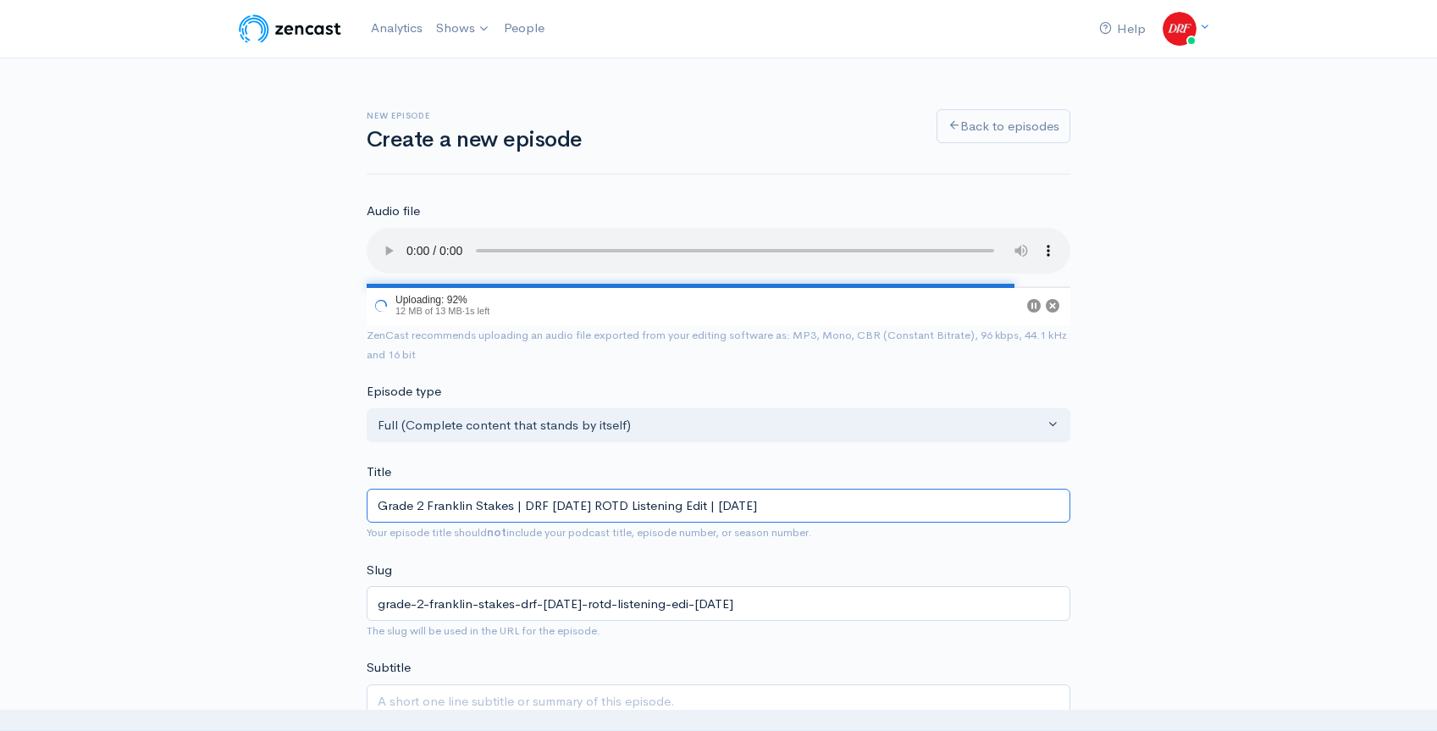
type input "grade-2-franklin-stakes-drf-sunday-rotd-listening-edit-october-12-2025"
type input "Grade 2 Franklin Stakes | DRF Sunday ROTD Listening Editi | October 12, 2025"
type input "grade-2-franklin-stakes-drf-sunday-rotd-listening-editi-october-12-2025"
type input "Grade 2 Franklin Stakes | DRF Sunday ROTD Listening Editio | October 12, 2025"
type input "grade-2-franklin-stakes-drf-sunday-rotd-listening-editio-october-12-2025"
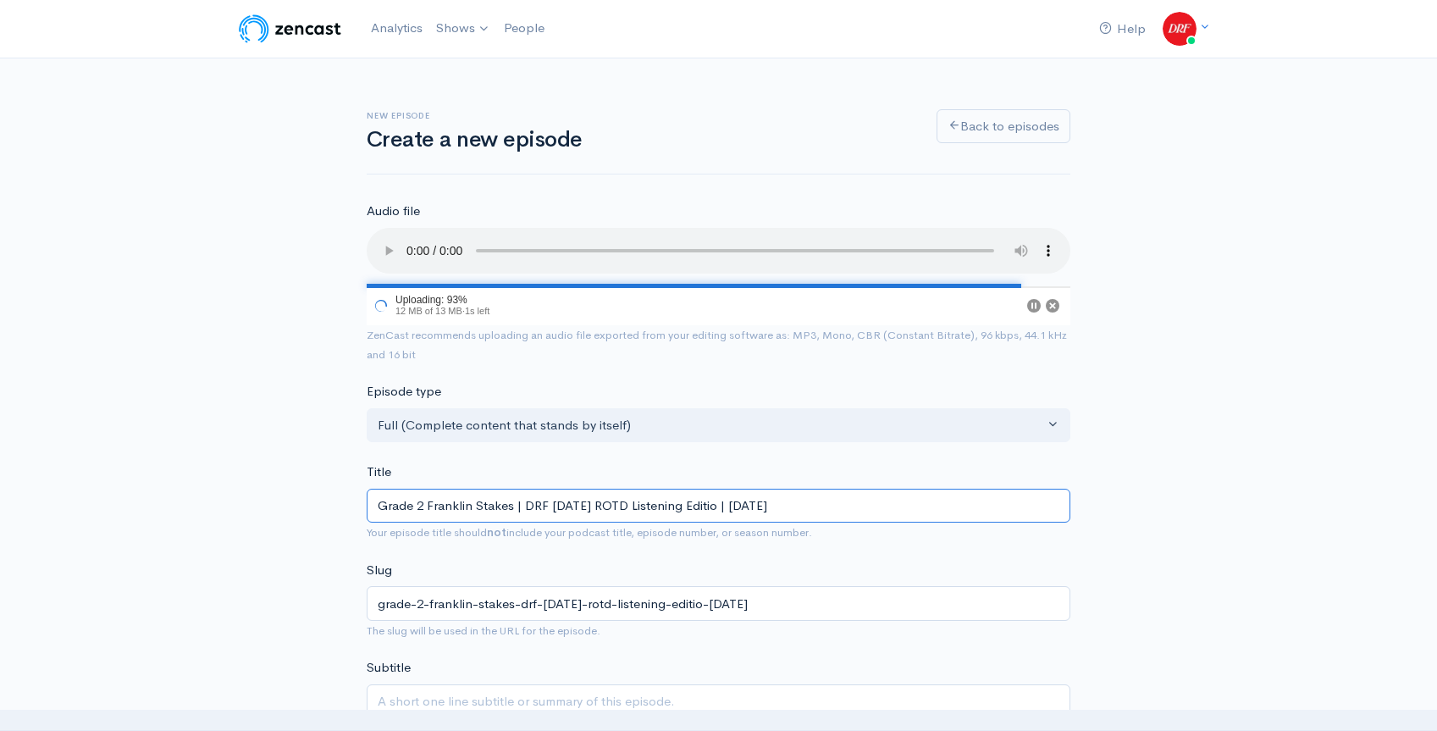
type input "Grade 2 Franklin Stakes | DRF Sunday ROTD Listening Edition | October 12, 2025"
type input "grade-2-franklin-stakes-drf-sunday-rotd-listening-edition-october-12-2025"
type input "Grade 2 Franklin Stakes | DRF Sunday ROTD Listening Edition | October 12, 2025"
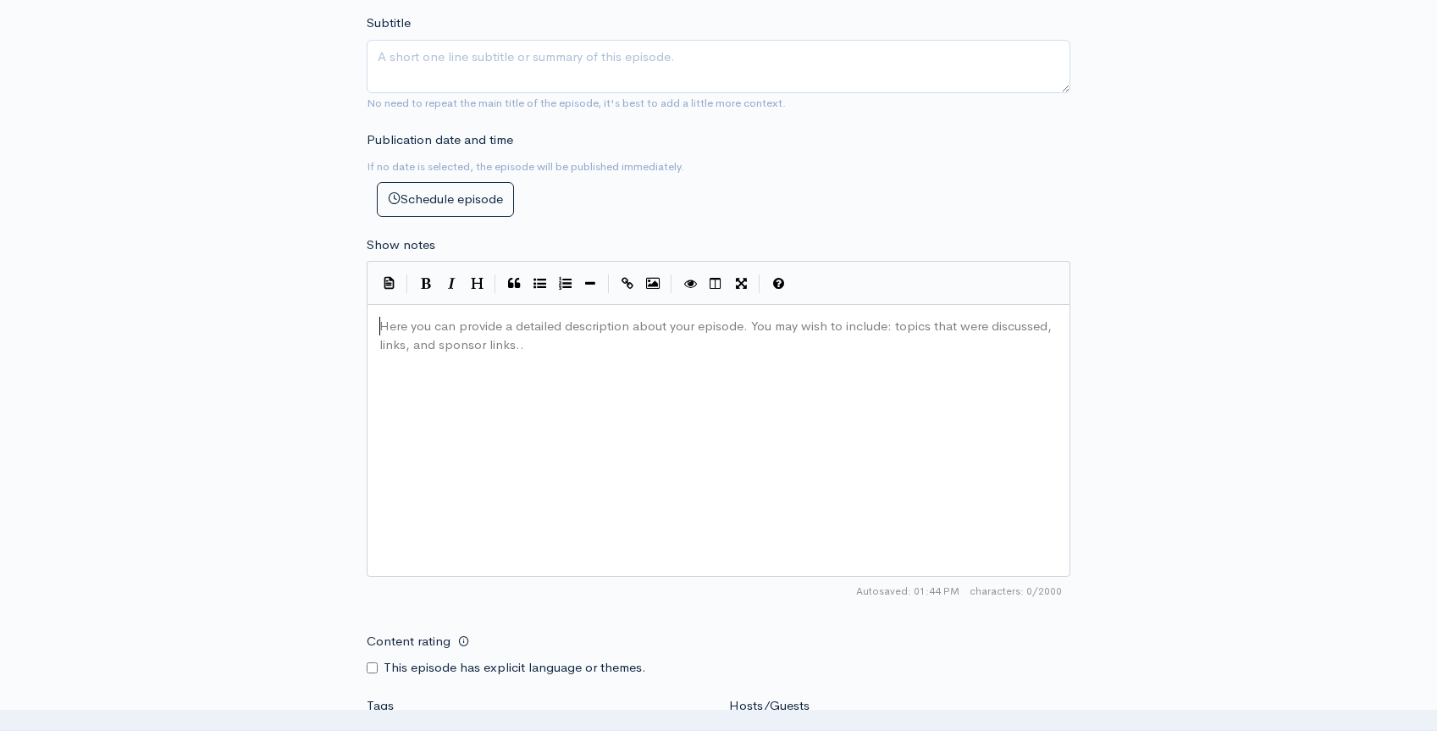
scroll to position [6, 0]
click at [787, 438] on div "Here you can provide a detailed description about your episode. You may wish to…" at bounding box center [739, 461] width 727 height 296
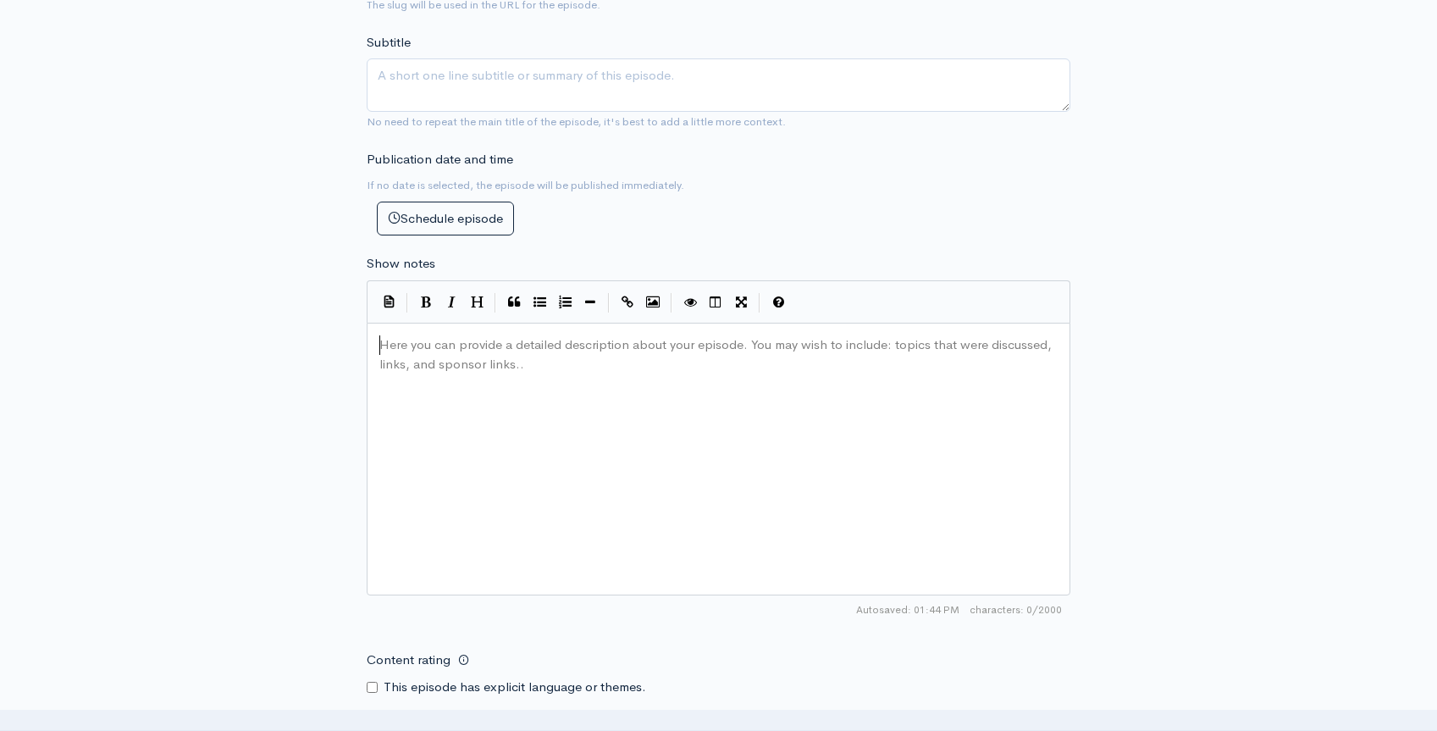
scroll to position [683, 0]
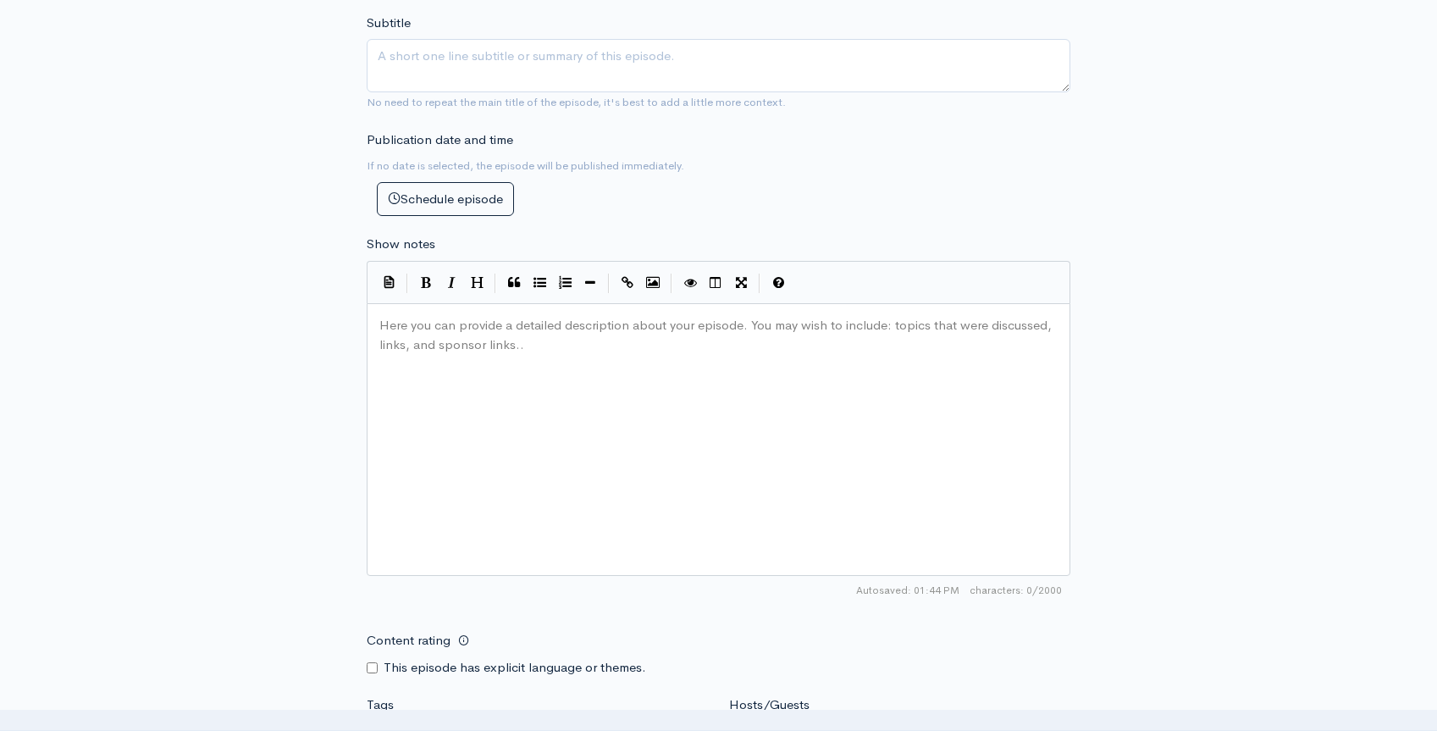
click at [449, 394] on div "Here you can provide a detailed description about your episode. You may wish to…" at bounding box center [739, 460] width 727 height 296
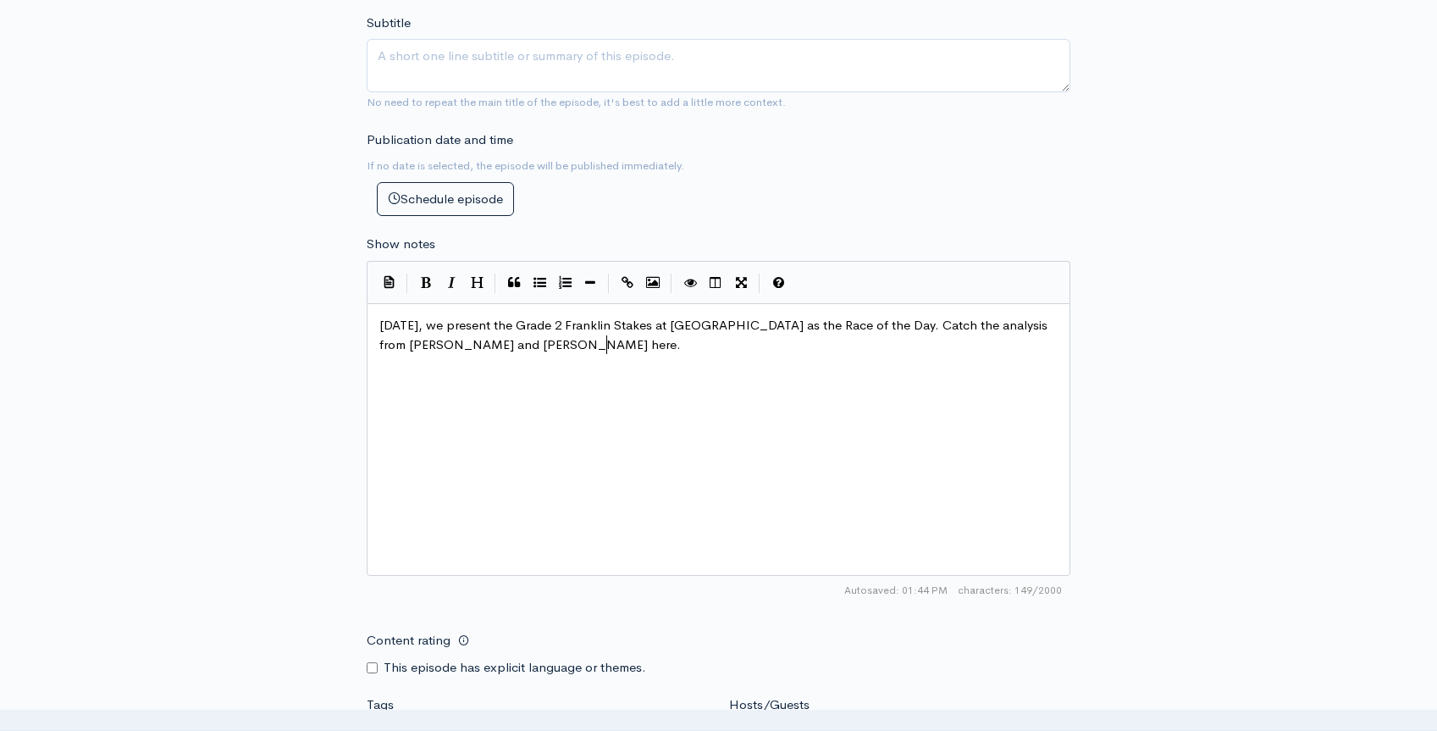
click at [1212, 322] on div "New episode Create a new episode Back to episodes Audio file Choose file Grade …" at bounding box center [718, 259] width 1437 height 1768
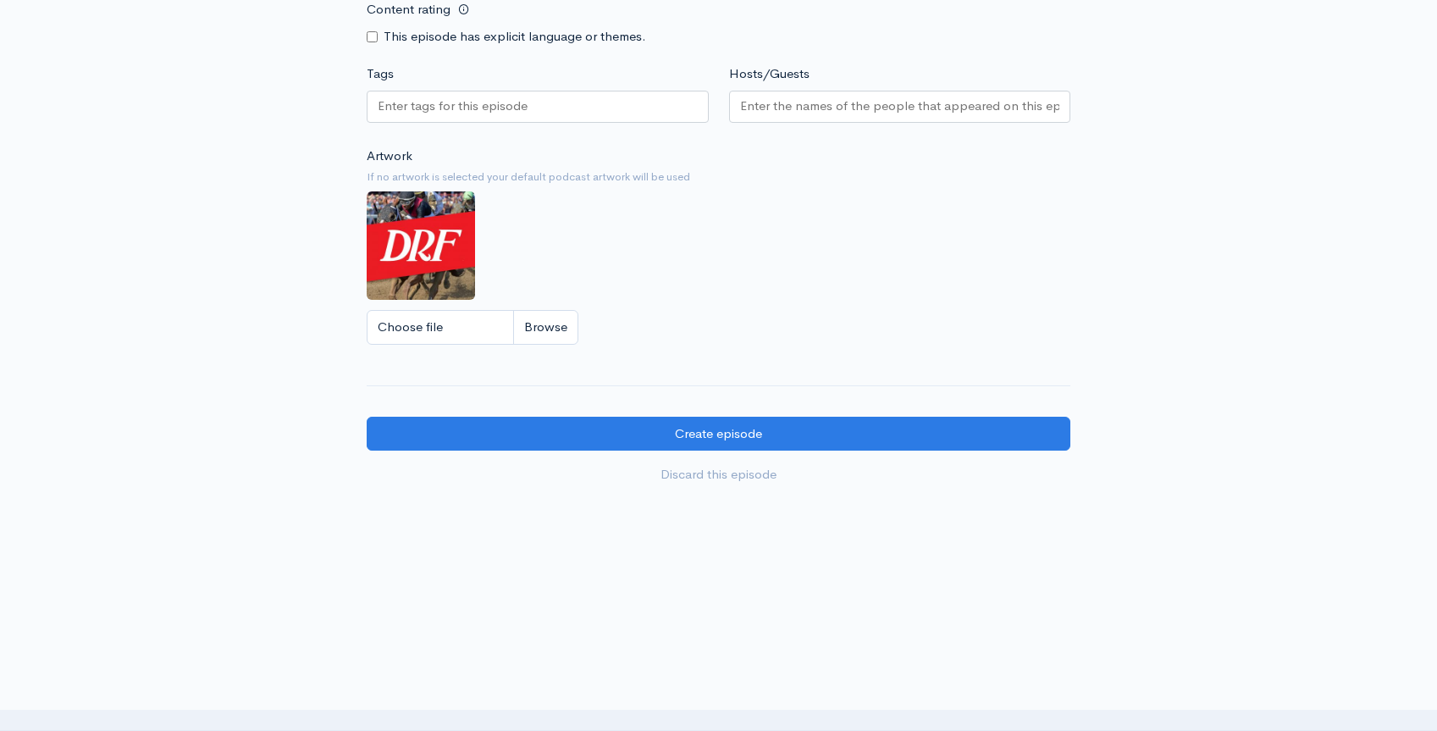
scroll to position [1316, 0]
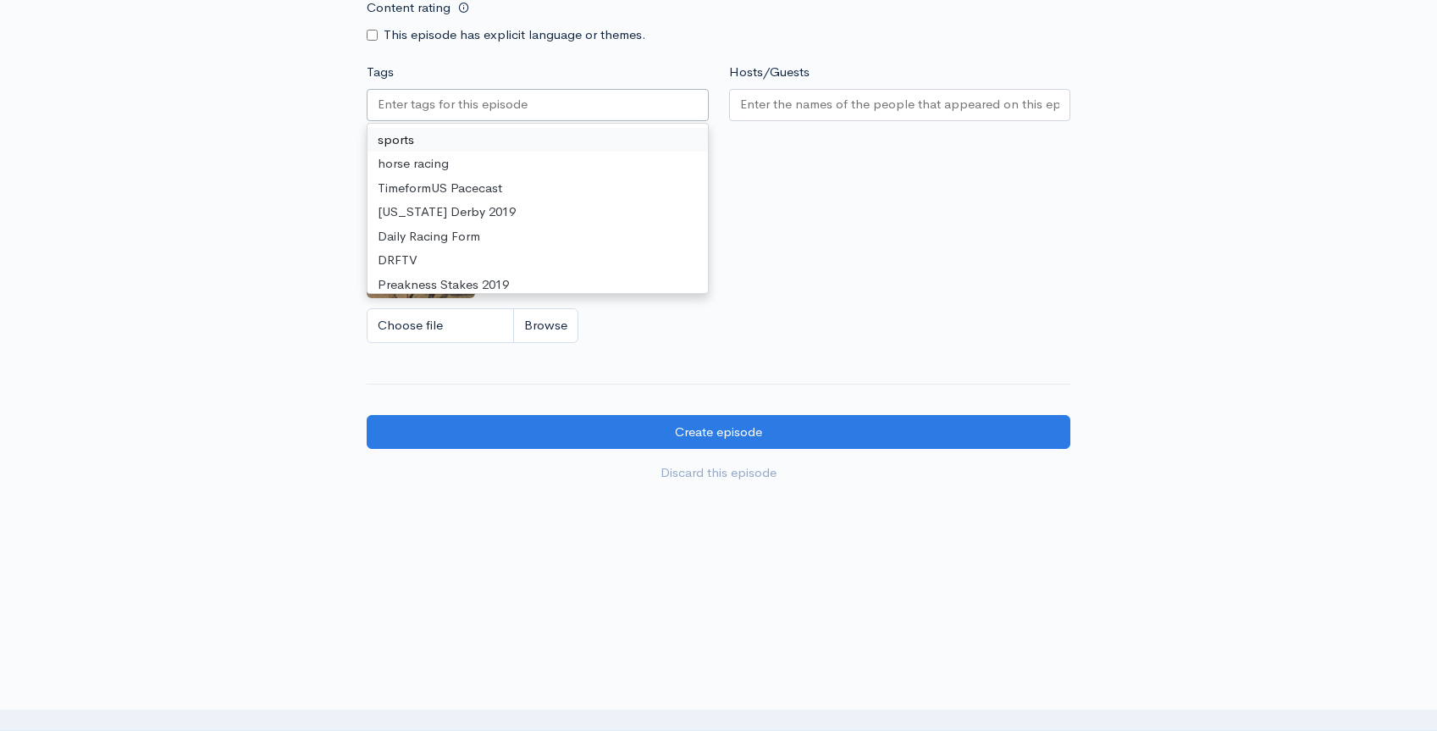
click at [496, 113] on input "Tags" at bounding box center [454, 104] width 152 height 19
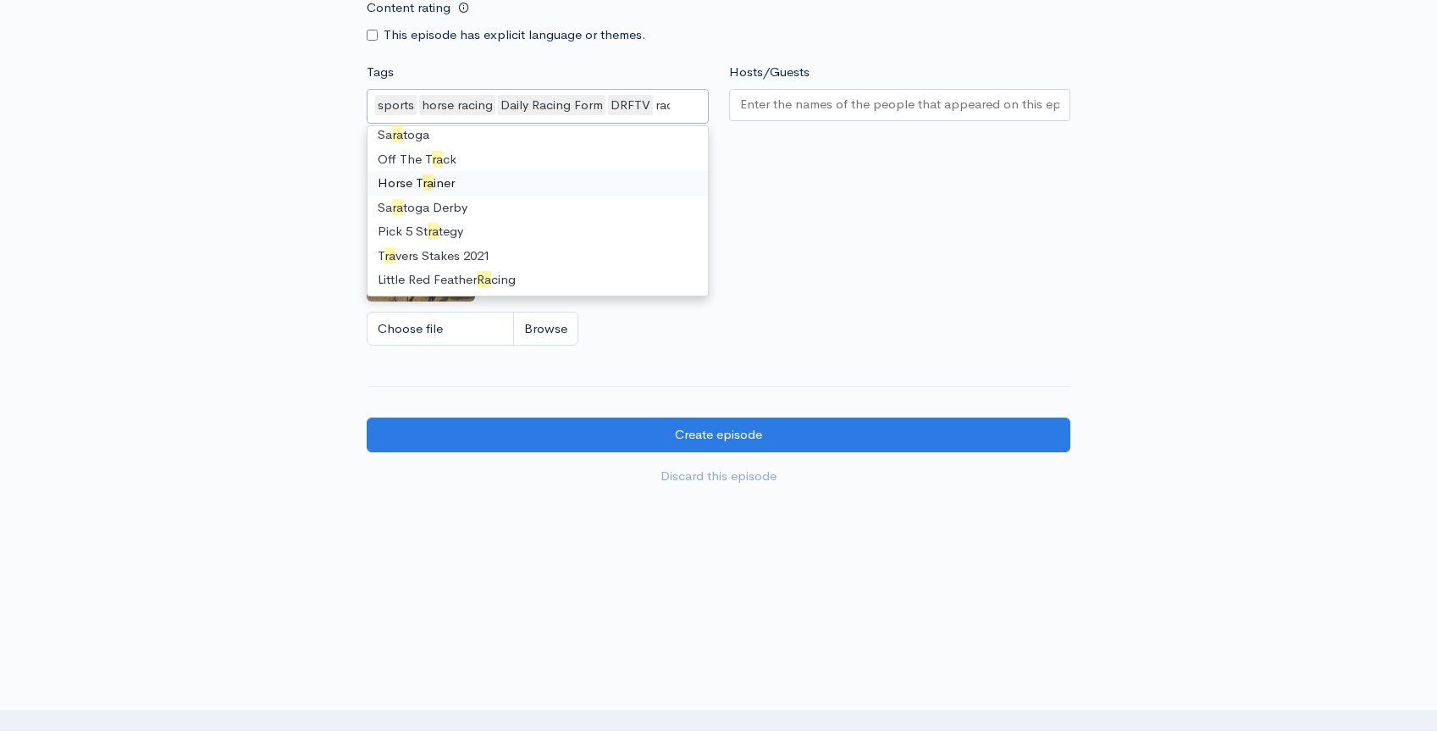
scroll to position [0, 0]
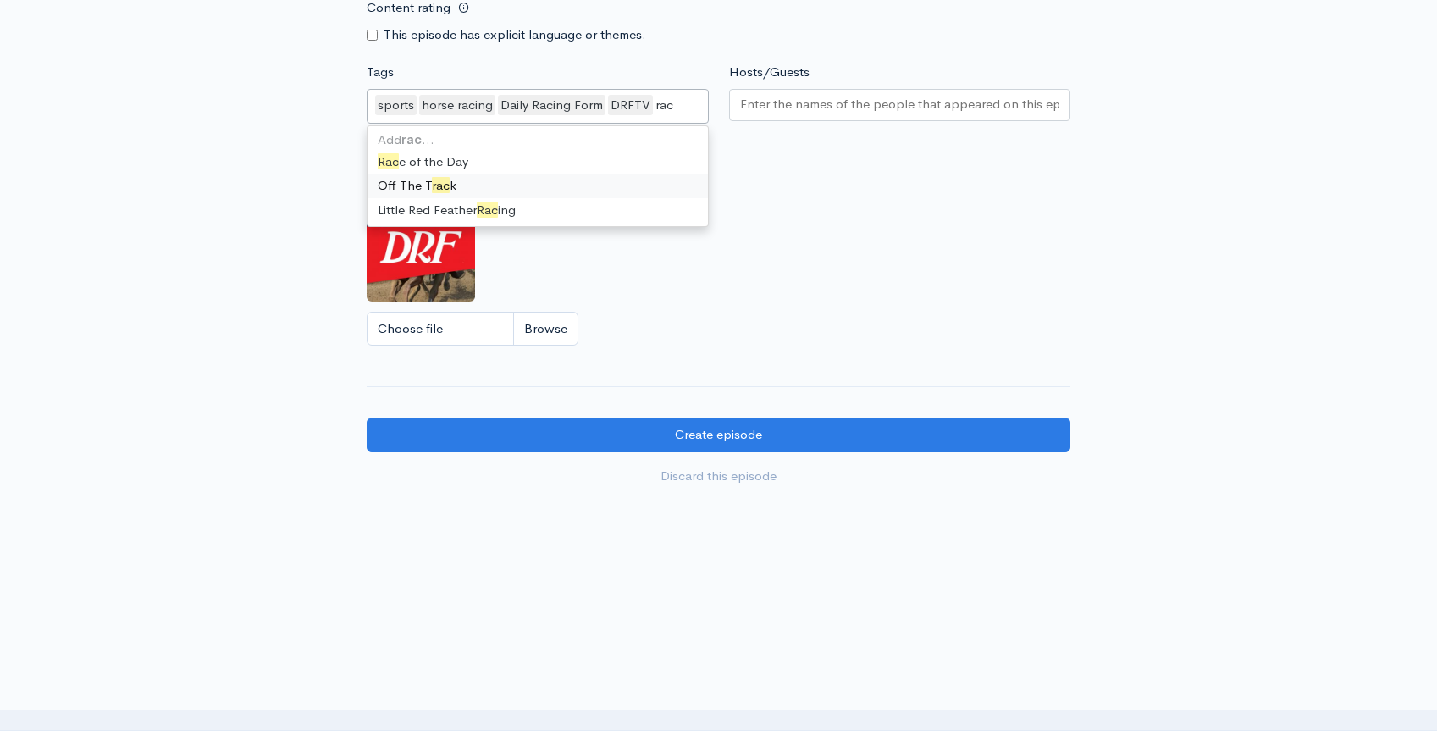
type input "race"
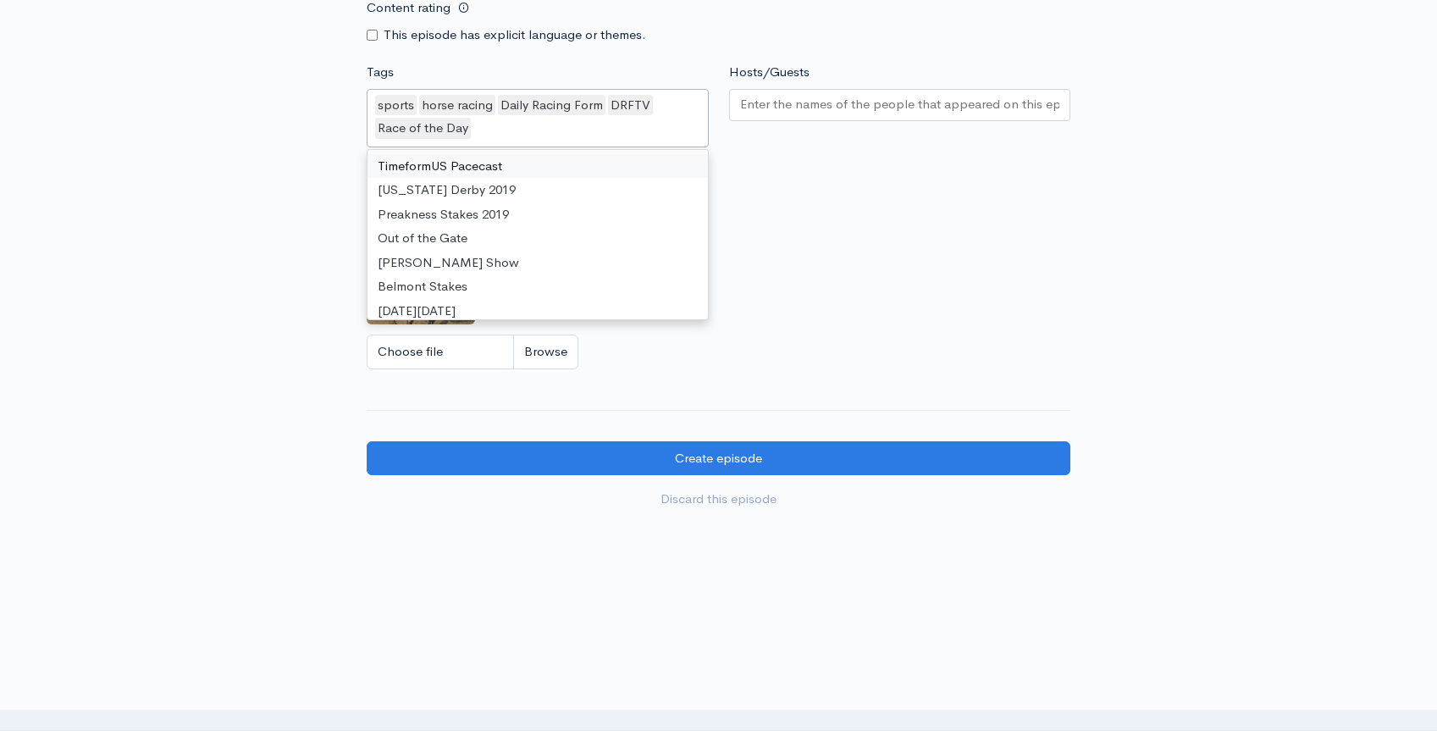
click at [768, 113] on input "Hosts/Guests" at bounding box center [900, 104] width 320 height 19
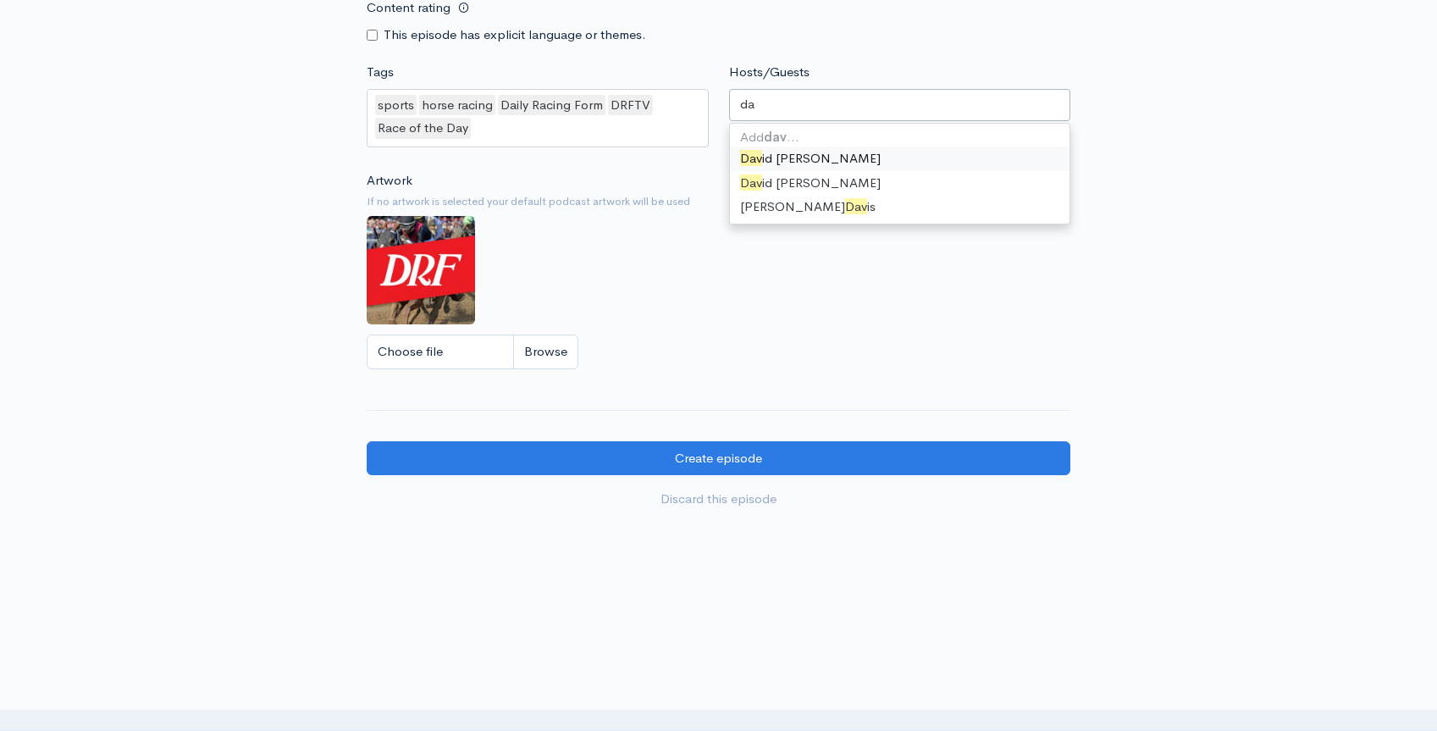
type input "d"
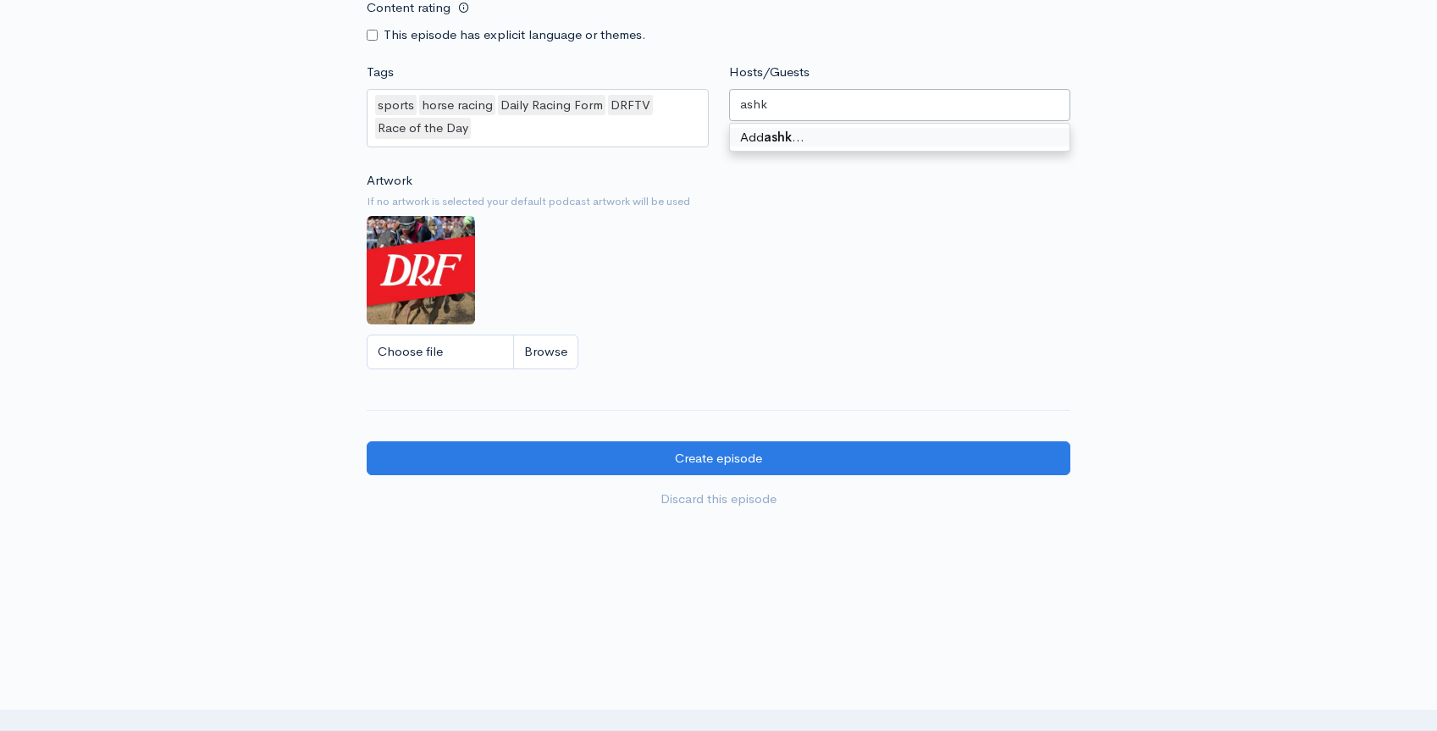
type input "ash"
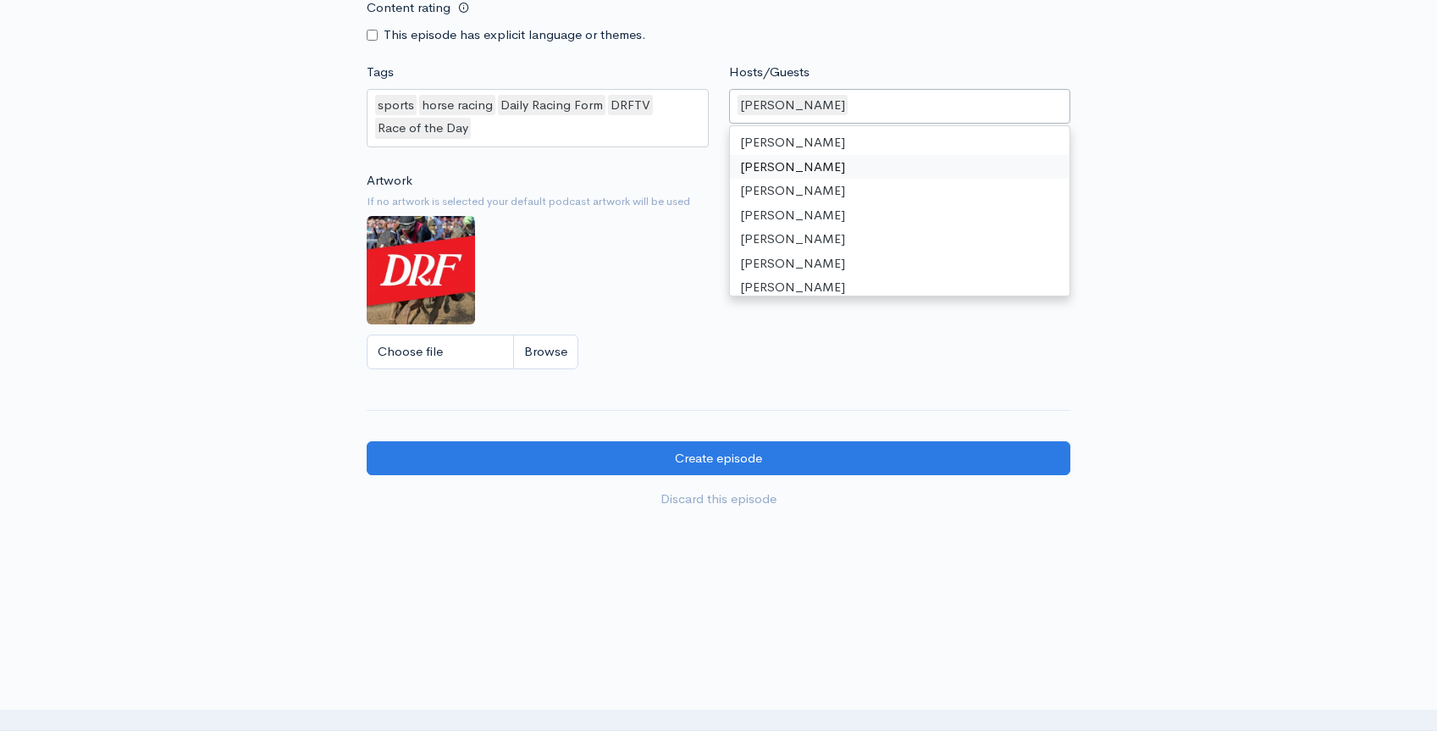
type input "g"
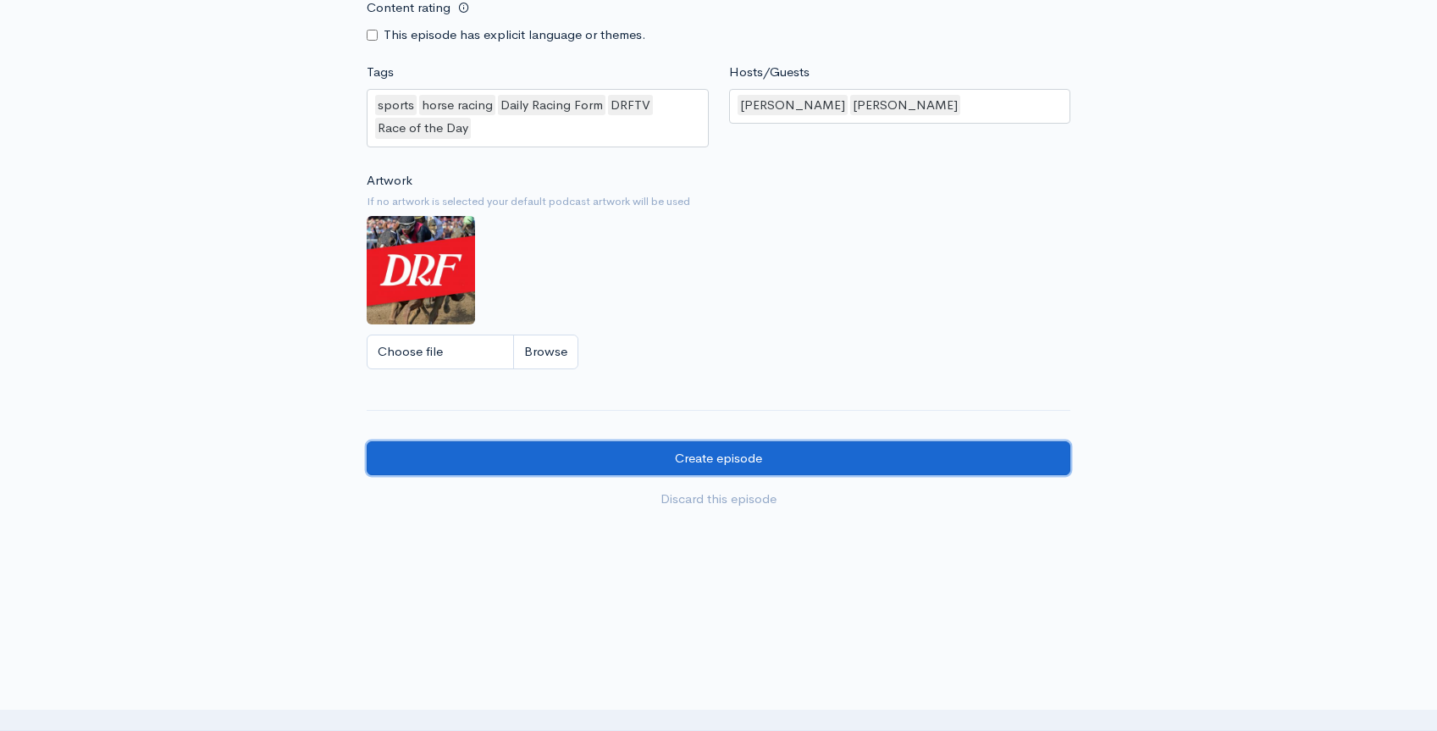
click at [930, 455] on input "Create episode" at bounding box center [719, 458] width 704 height 35
